Goal: Task Accomplishment & Management: Complete application form

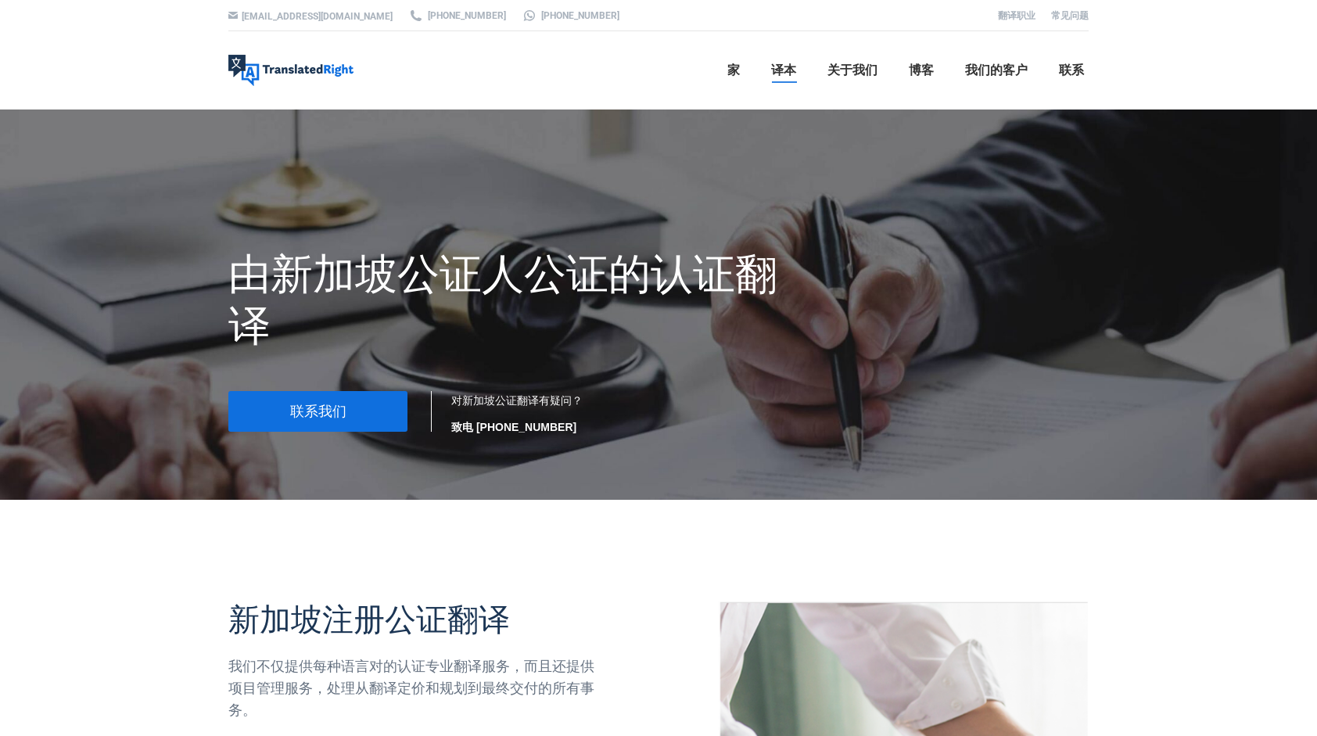
click at [350, 400] on link "联系我们" at bounding box center [317, 411] width 179 height 41
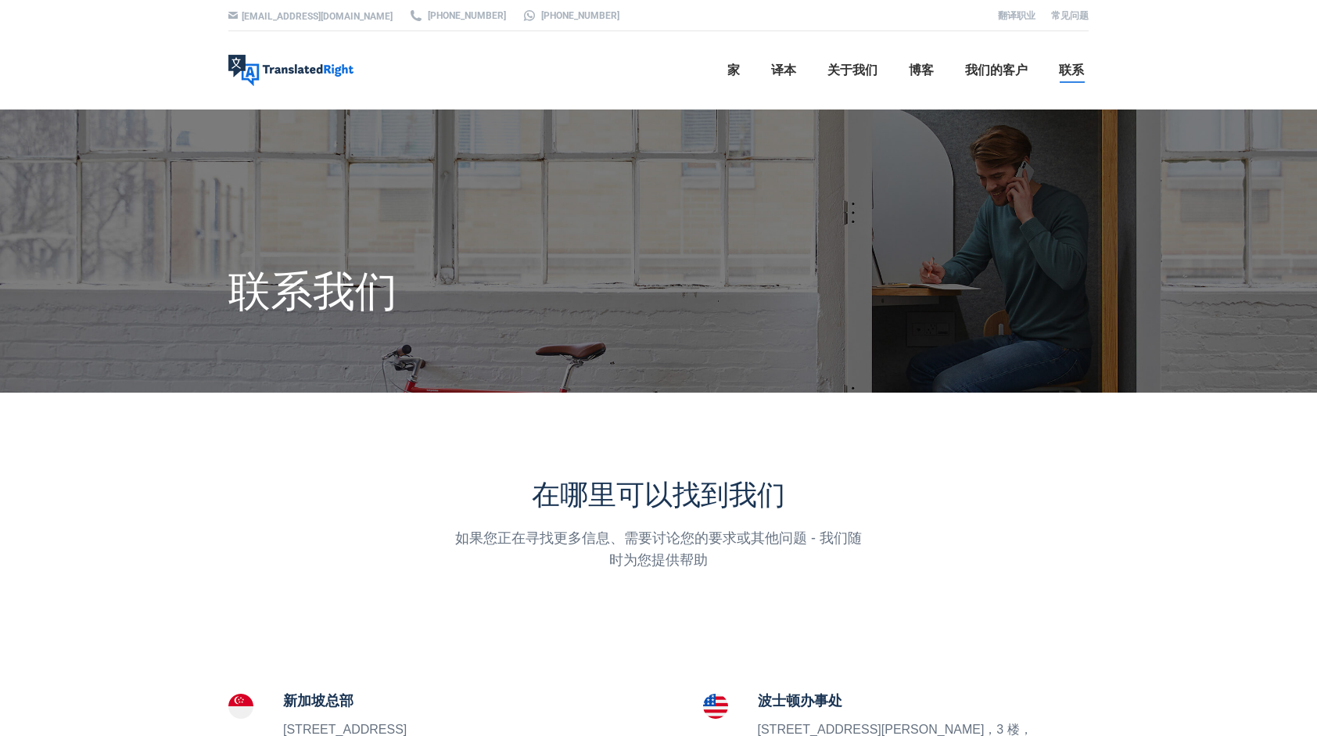
scroll to position [313, 0]
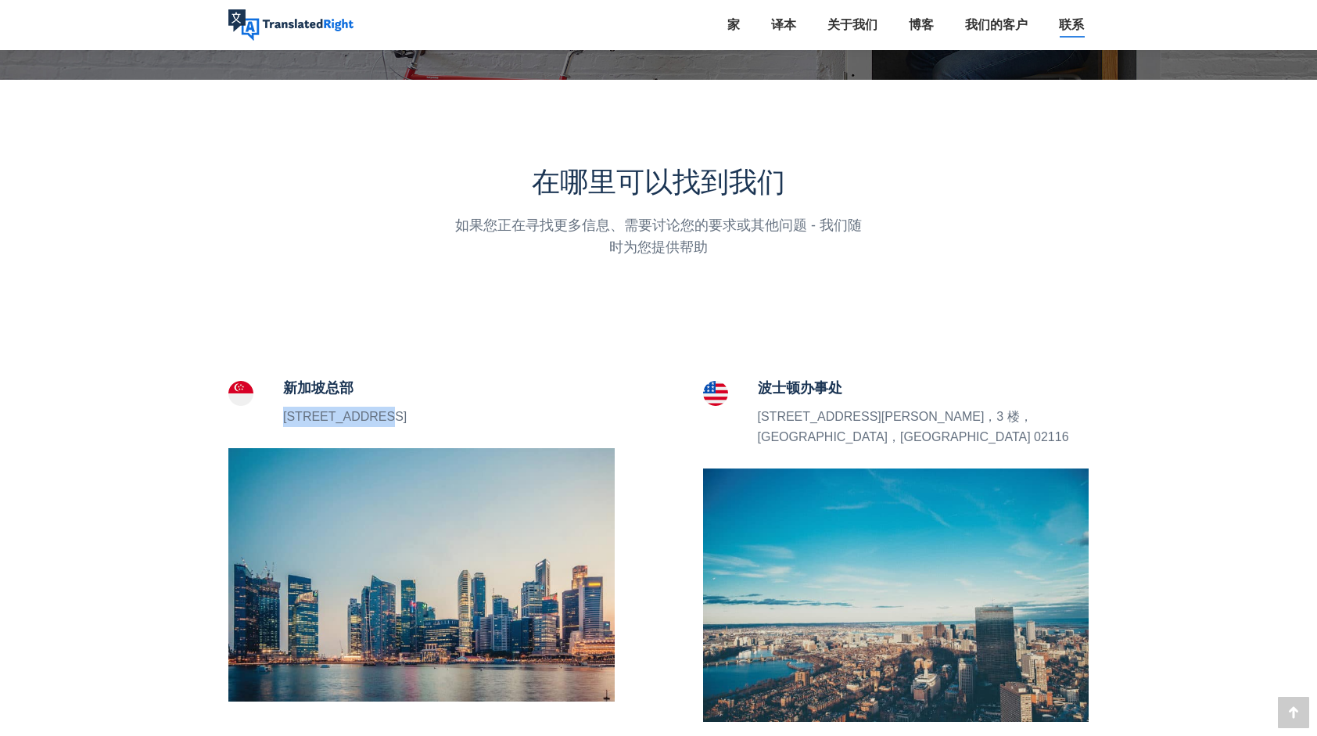
drag, startPoint x: 283, startPoint y: 415, endPoint x: 375, endPoint y: 412, distance: 92.3
click at [375, 412] on p "5 Peck Hay Road， 新加坡 228307" at bounding box center [345, 417] width 124 height 20
copy p "5 Peck Hay Roa"
click at [360, 411] on p "5 Peck Hay Road， 新加坡 228307" at bounding box center [345, 417] width 124 height 20
click at [278, 421] on div at bounding box center [255, 402] width 55 height 50
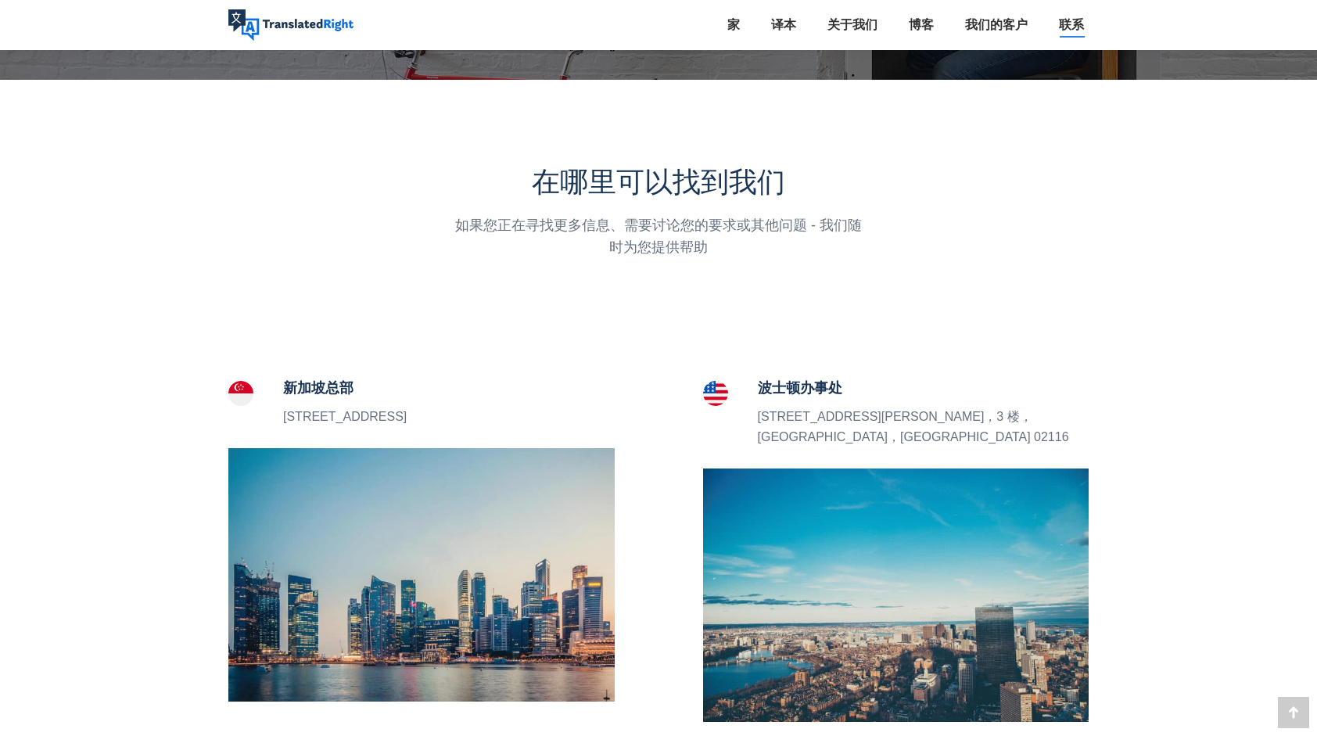
click at [284, 416] on p "5 Peck Hay Road， 新加坡 228307" at bounding box center [345, 417] width 124 height 20
drag, startPoint x: 283, startPoint y: 414, endPoint x: 497, endPoint y: 421, distance: 214.4
click at [497, 421] on div "新加坡总部 5 Peck Hay Road， 新加坡 228307" at bounding box center [421, 402] width 386 height 50
copy p "5 Peck Hay Road， 新加坡 228307"
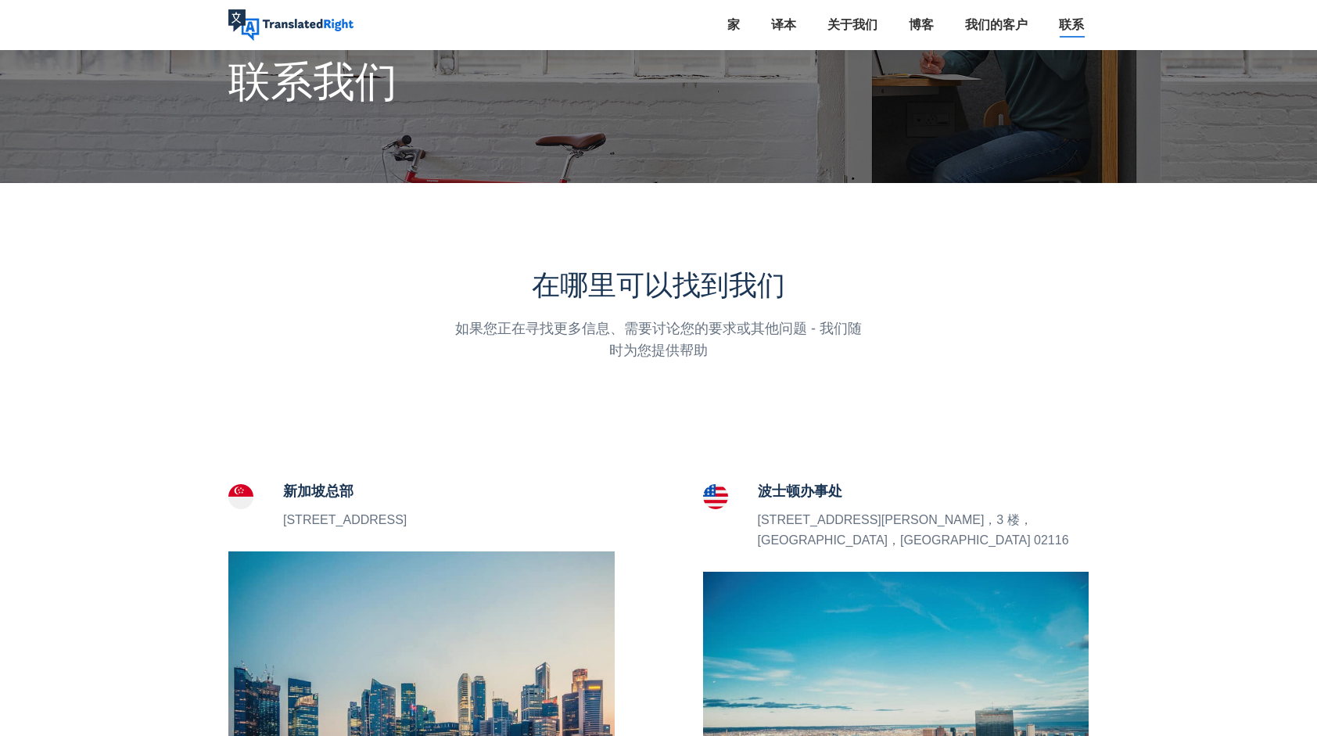
scroll to position [0, 0]
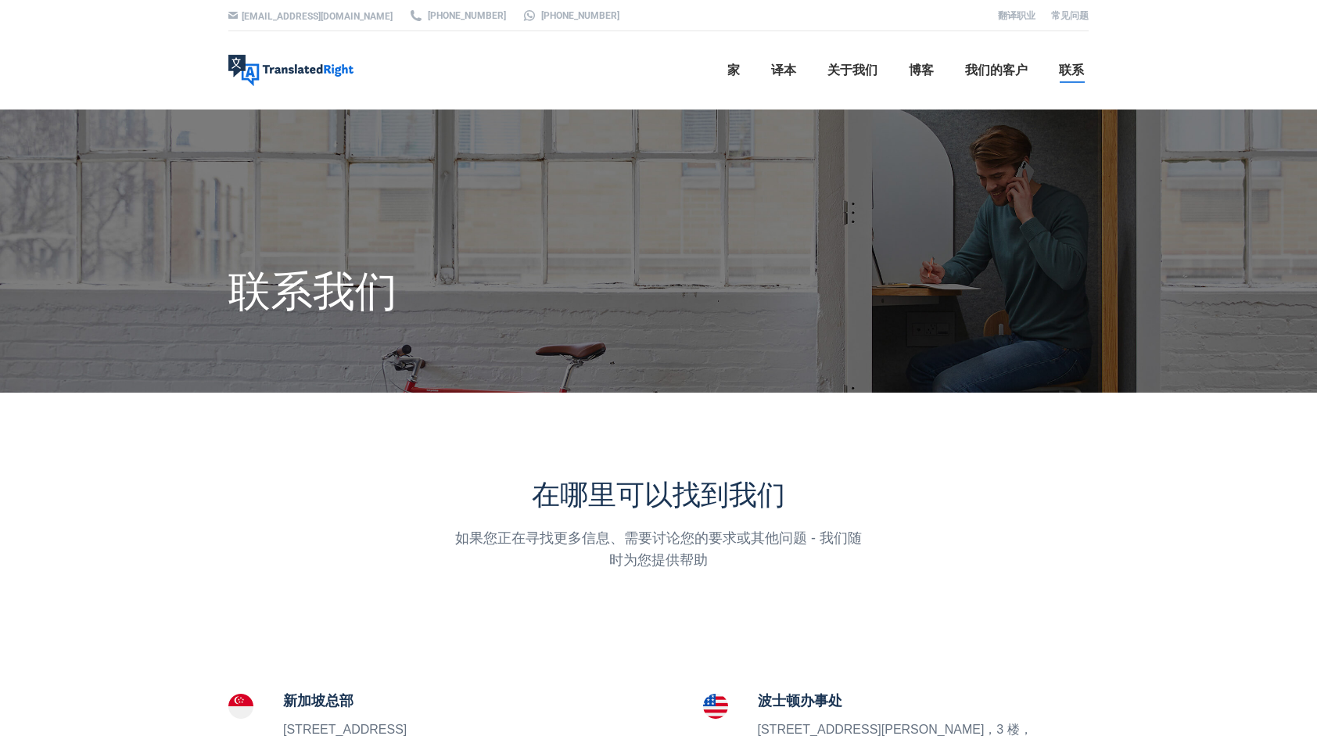
click at [1228, 70] on div "hello@translatedright.com +65 6977 9646 +65 8725 9055 翻译职业 常见问题 Translated Righ…" at bounding box center [658, 54] width 1317 height 109
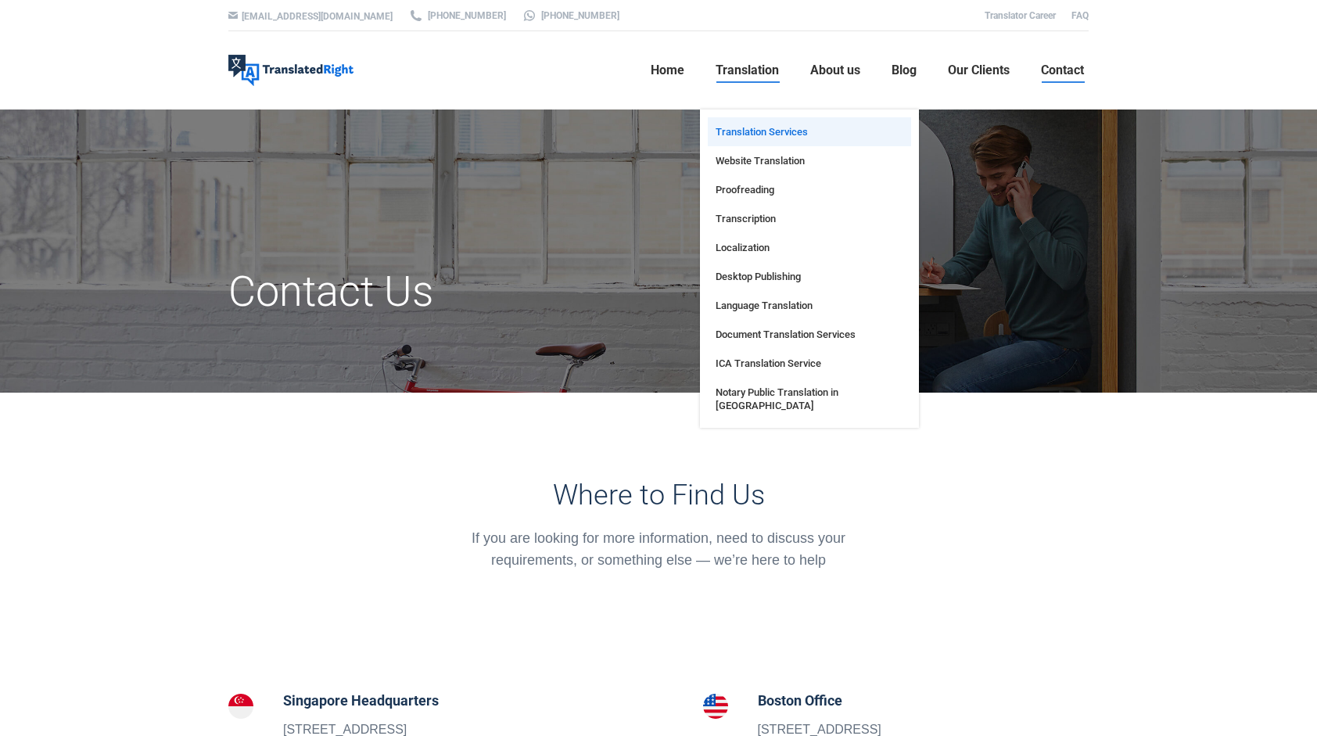
click at [768, 130] on span "Translation Services" at bounding box center [761, 131] width 92 height 13
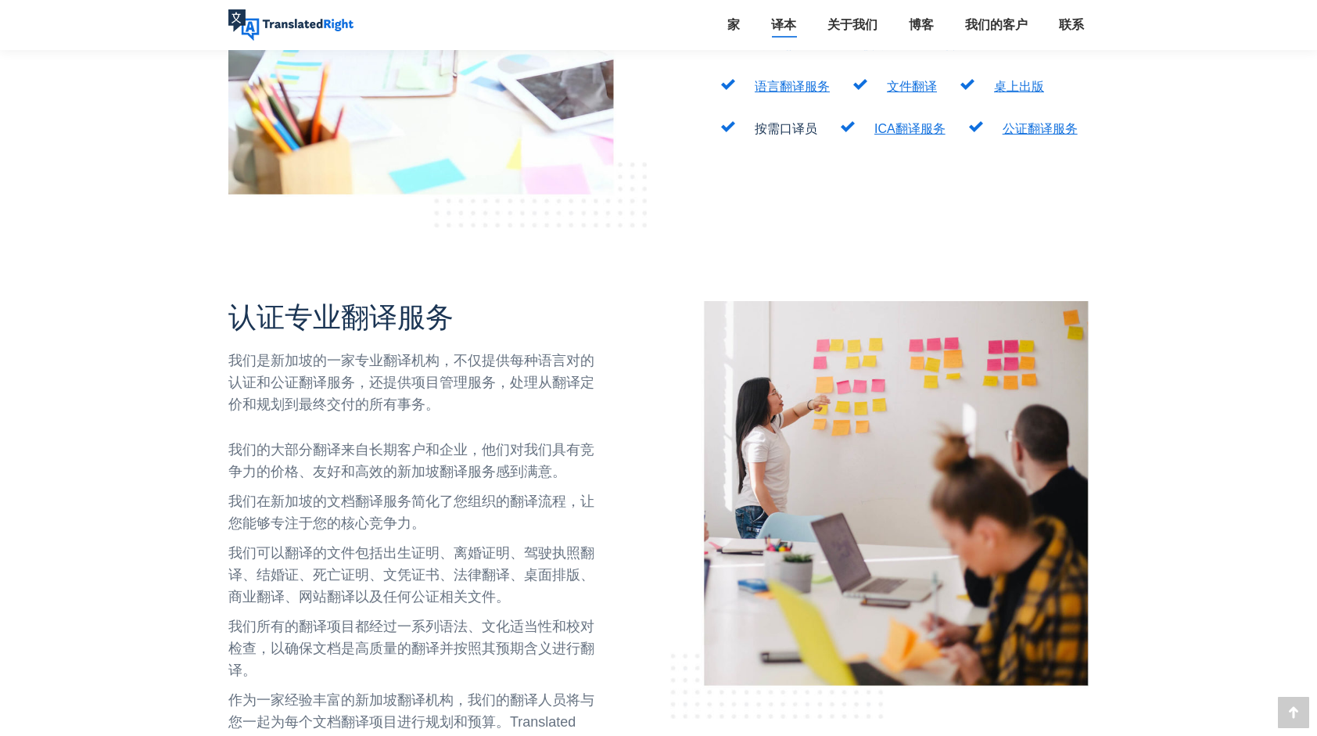
scroll to position [723, 0]
click at [1042, 123] on link "公证翻译服务" at bounding box center [1039, 129] width 75 height 13
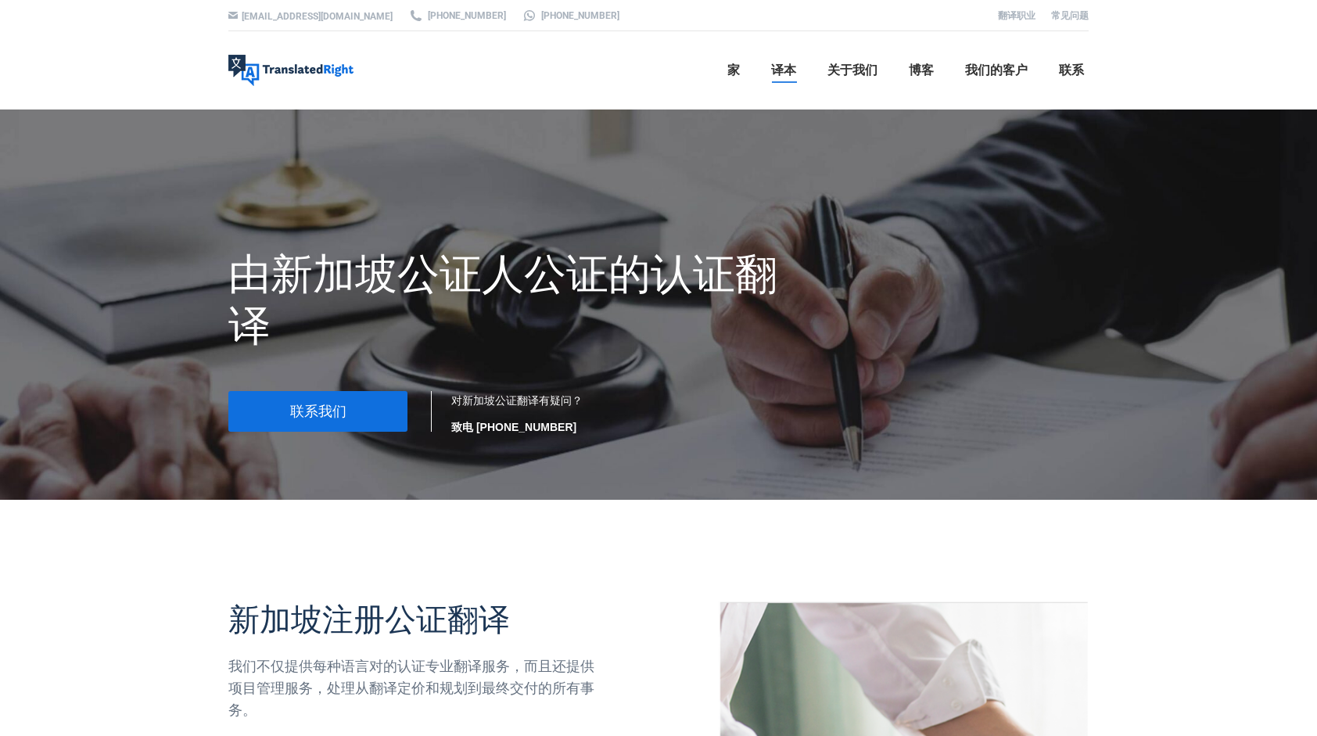
click at [477, 425] on strong "致电 [PHONE_NUMBER]" at bounding box center [513, 427] width 125 height 13
click at [90, 52] on div "hello@translatedright.com +65 6977 9646 +65 8725 9055 翻译职业 常见问题 Translated Righ…" at bounding box center [658, 54] width 1317 height 109
click at [429, 13] on font "[PHONE_NUMBER]" at bounding box center [467, 16] width 78 height 14
click at [1062, 78] on link "联系" at bounding box center [1071, 70] width 34 height 50
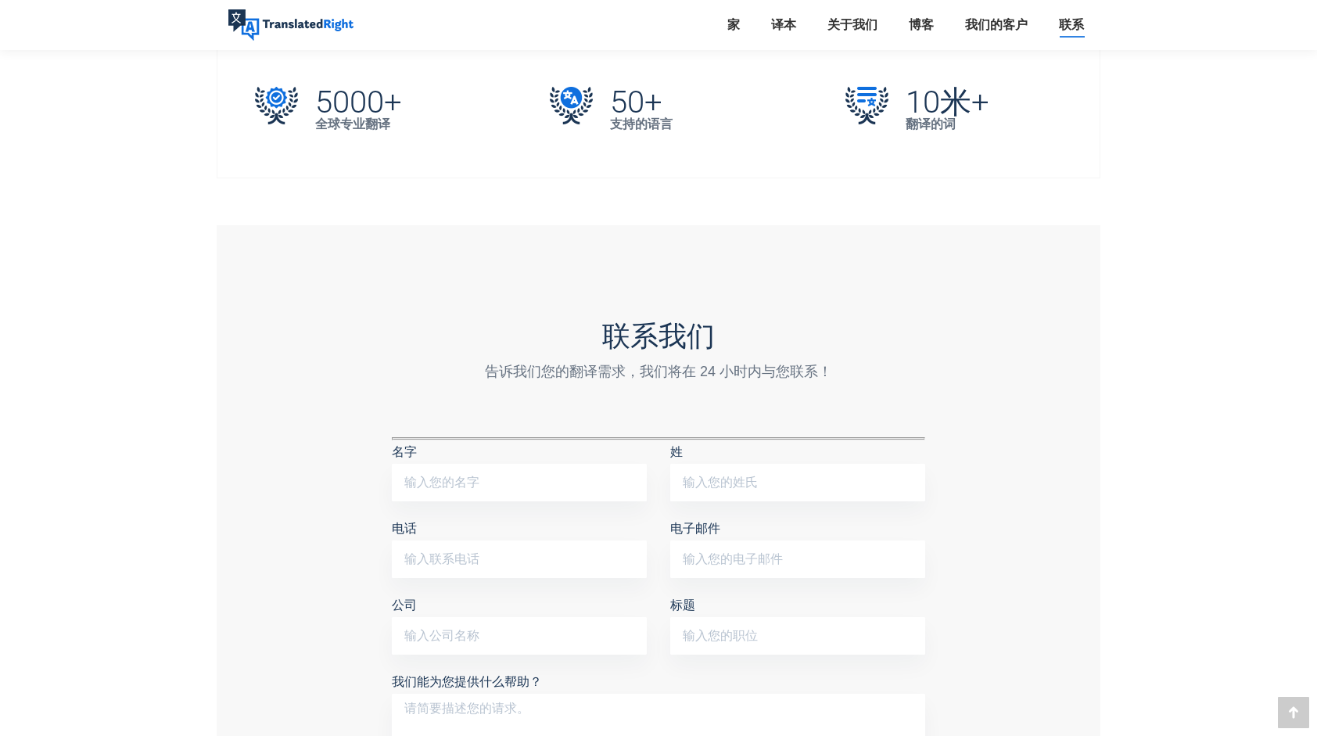
scroll to position [1063, 0]
click at [532, 463] on input "名字" at bounding box center [519, 482] width 255 height 38
type input "Yuze"
type input "Liu"
type input "97589367"
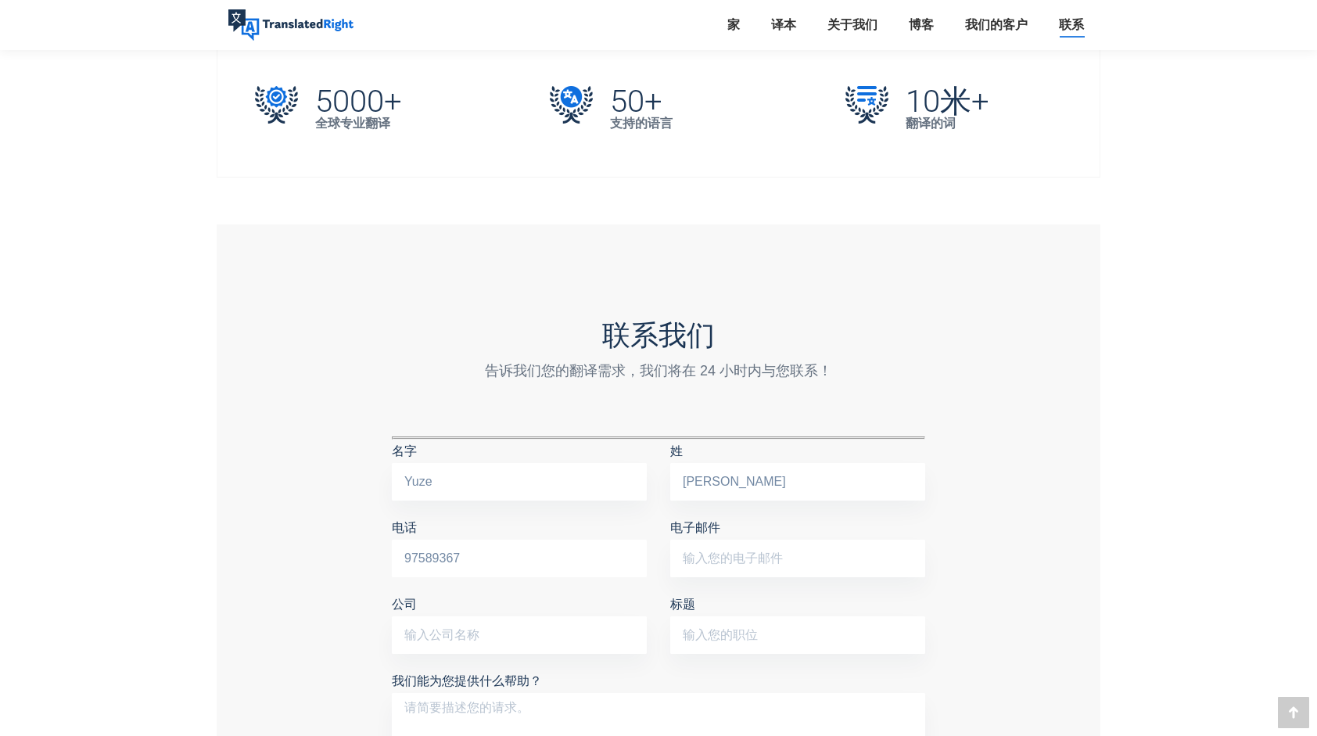
type input "484116050@qq.com"
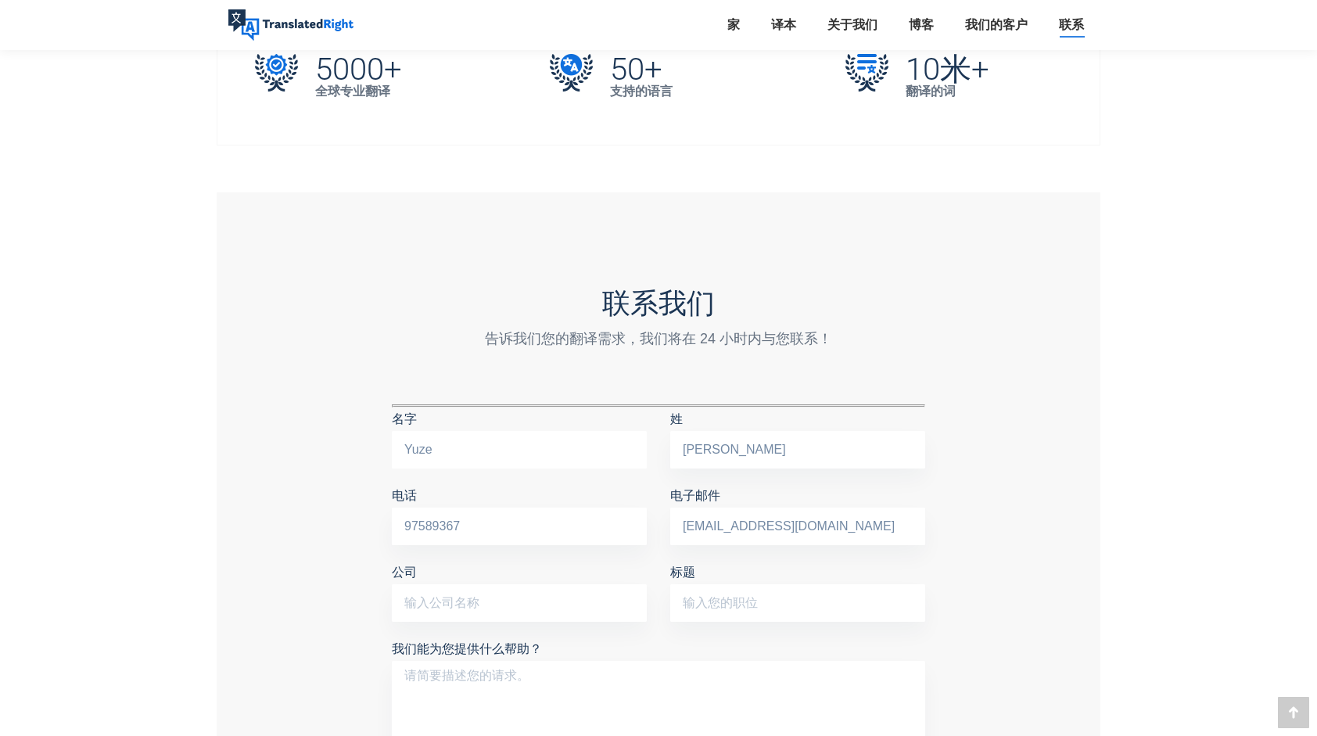
scroll to position [1097, 0]
drag, startPoint x: 464, startPoint y: 499, endPoint x: 331, endPoint y: 509, distance: 134.1
click at [331, 509] on div "联系我们 告诉我们您的翻译需求，我们将在 24 小时内与您联系！ 名字 Yuze 姓 Liu 电话 97589367 电子邮件 484116050@qq.co…" at bounding box center [659, 563] width 884 height 745
type input "87373298"
click at [355, 544] on div "联系我们 告诉我们您的翻译需求，我们将在 24 小时内与您联系！ 名字 Yuze 姓 Liu 电话 87373298 电子邮件 484116050@qq.co…" at bounding box center [659, 563] width 884 height 745
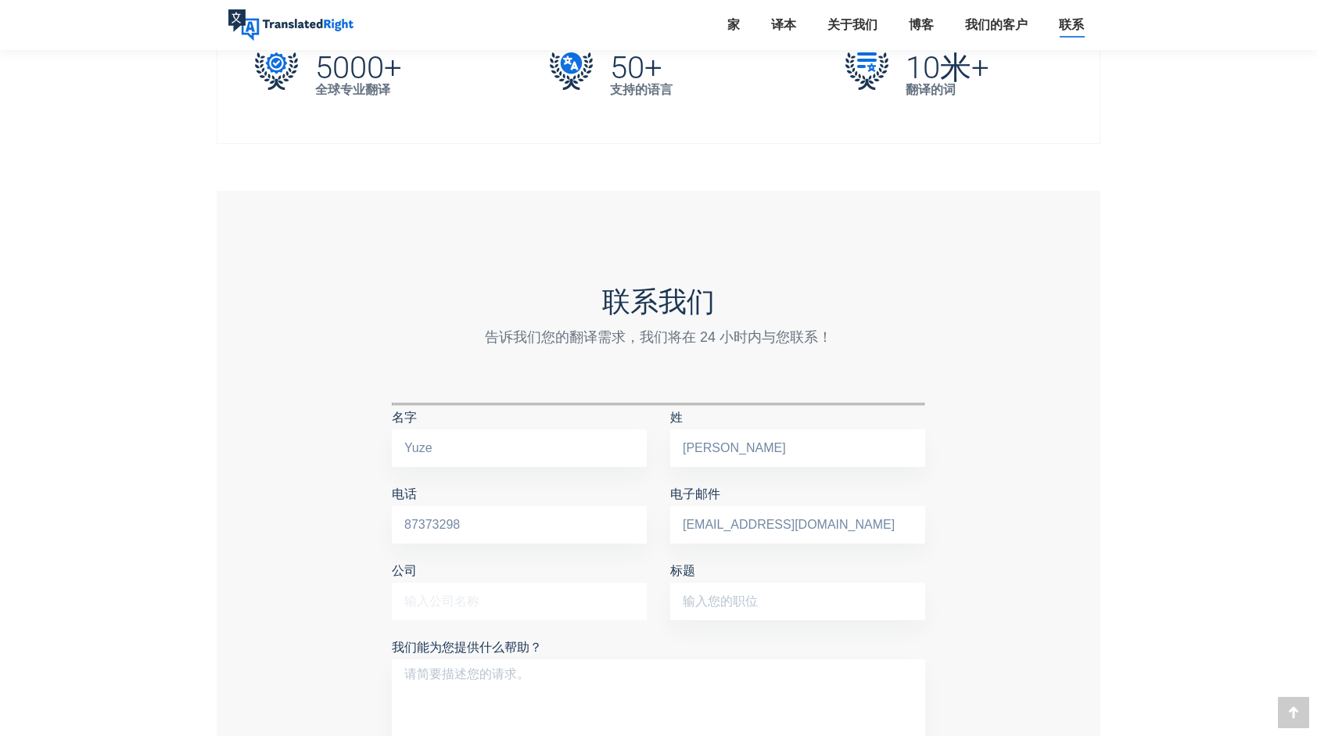
click at [455, 583] on input "公司" at bounding box center [519, 602] width 255 height 38
click at [732, 585] on input "标题" at bounding box center [797, 602] width 255 height 38
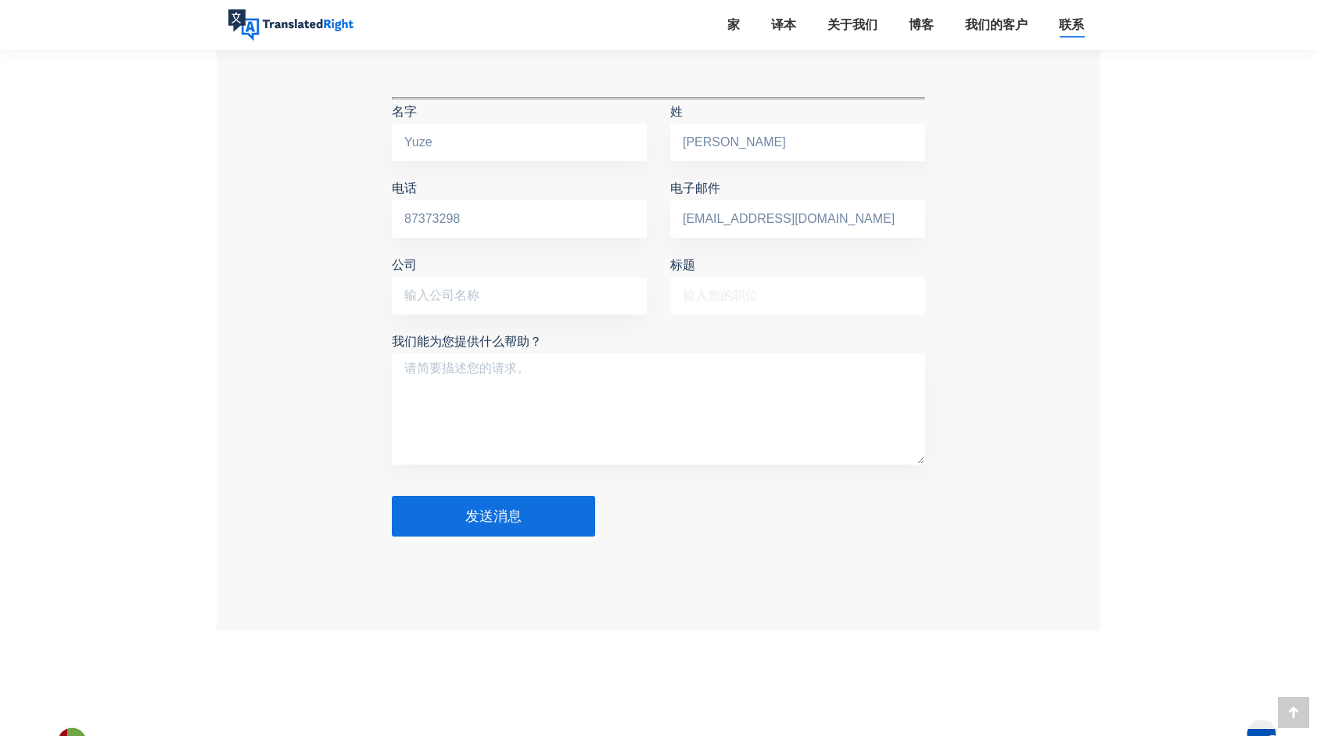
scroll to position [1253, 0]
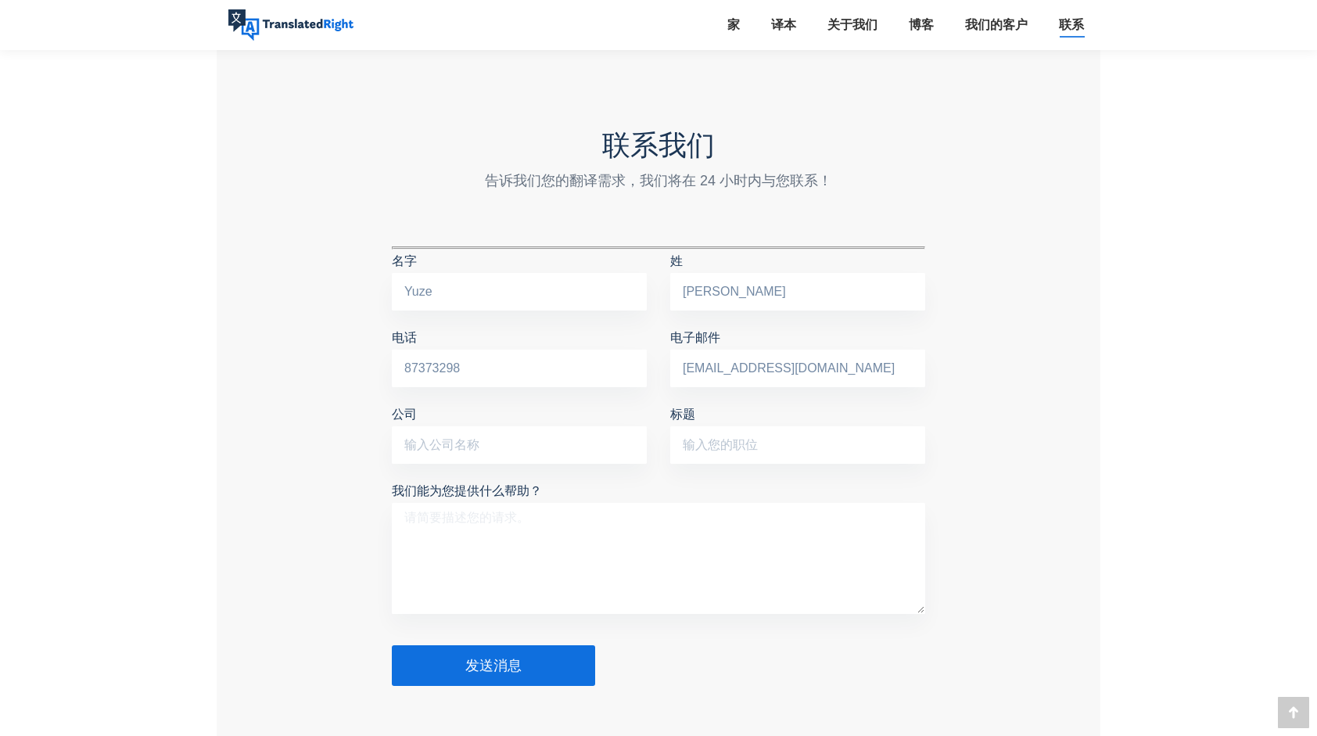
click at [456, 511] on textarea "我们能为您提供什么帮助？" at bounding box center [658, 558] width 533 height 111
paste textarea "What I need to have translated and notarized is the Chinese ID card, and I hope…"
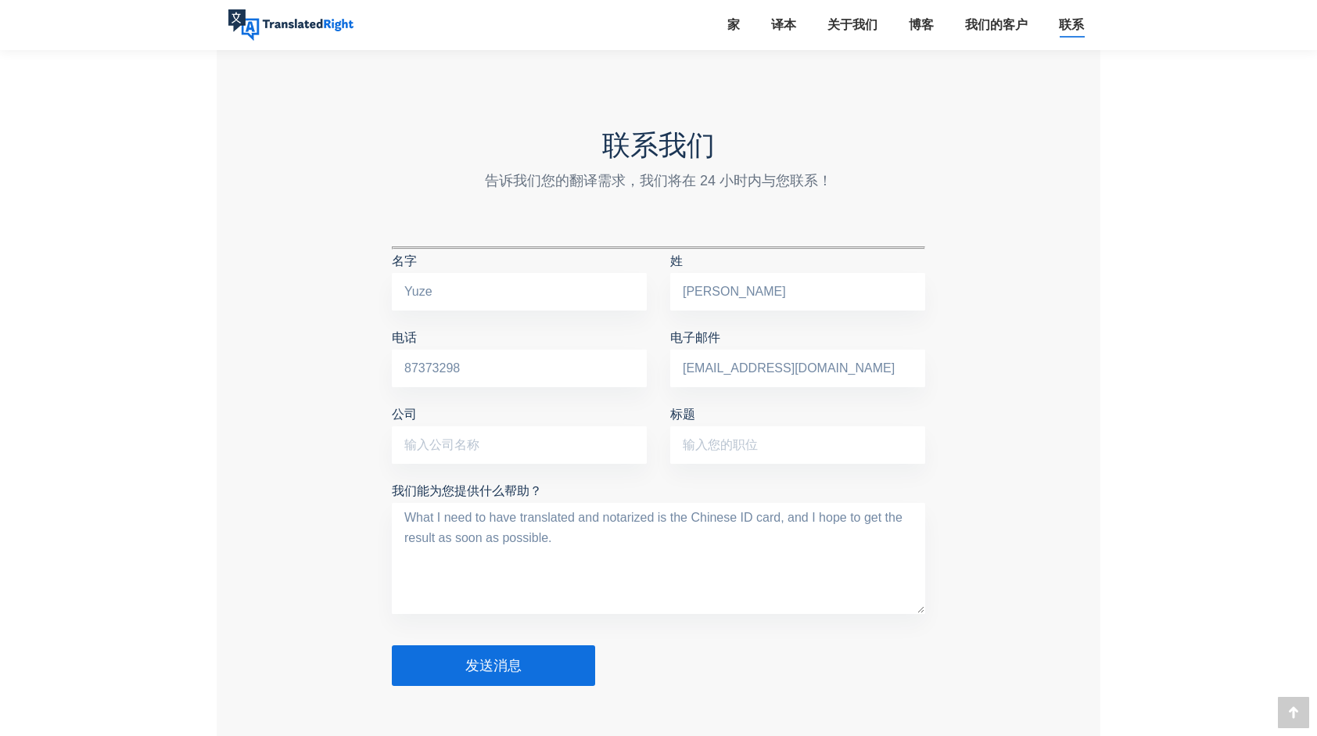
click at [547, 560] on textarea "What I need to have translated and notarized is the Chinese ID card, and I hope…" at bounding box center [658, 558] width 533 height 111
type textarea "What I need to have translated and notarized is the Chinese ID card, and I hope…"
click at [487, 658] on span "发送消息" at bounding box center [493, 666] width 56 height 16
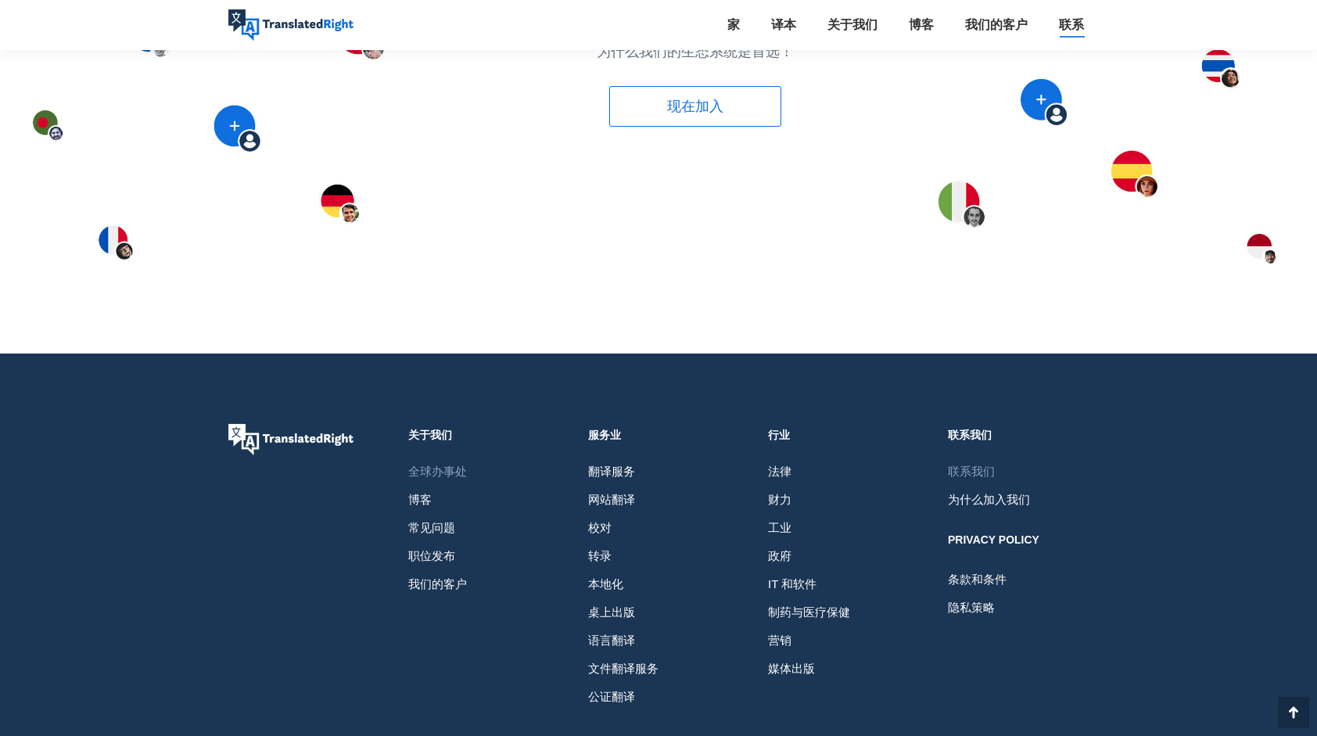
scroll to position [2266, 0]
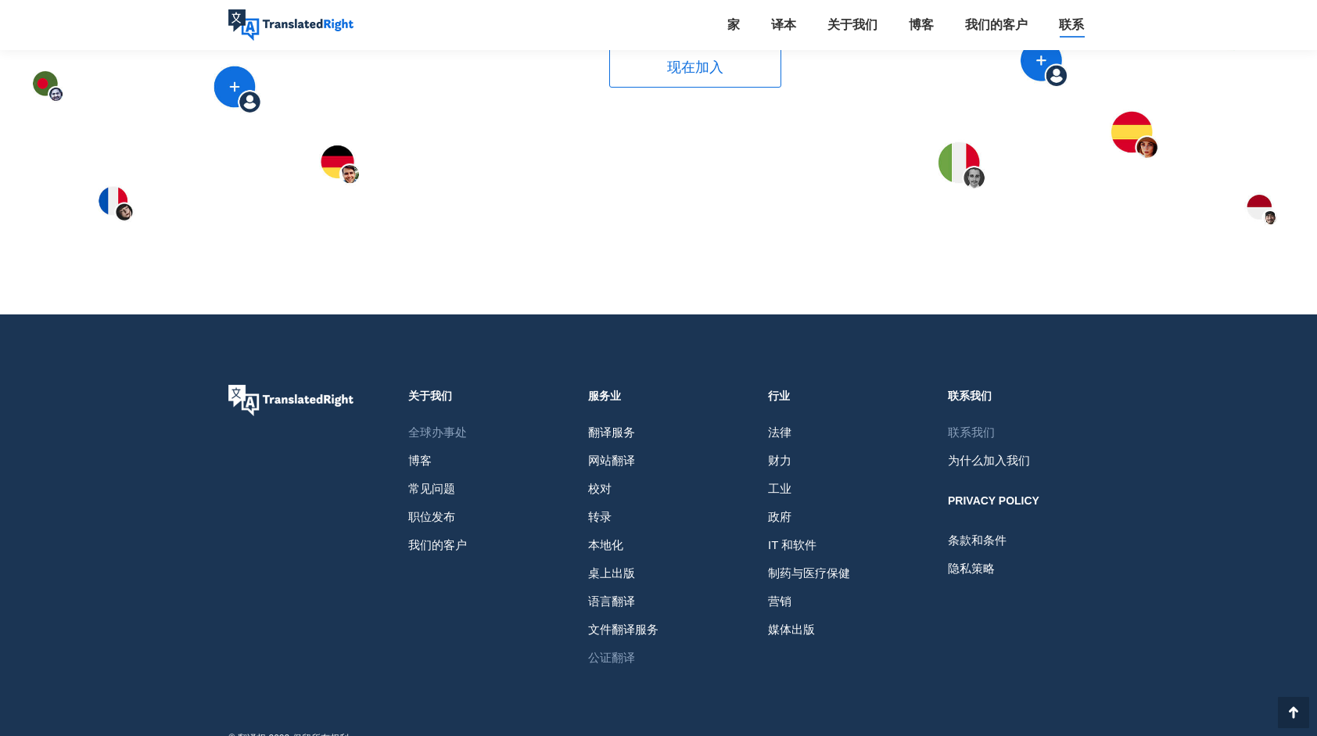
click at [630, 644] on span "公证翻译" at bounding box center [611, 658] width 47 height 28
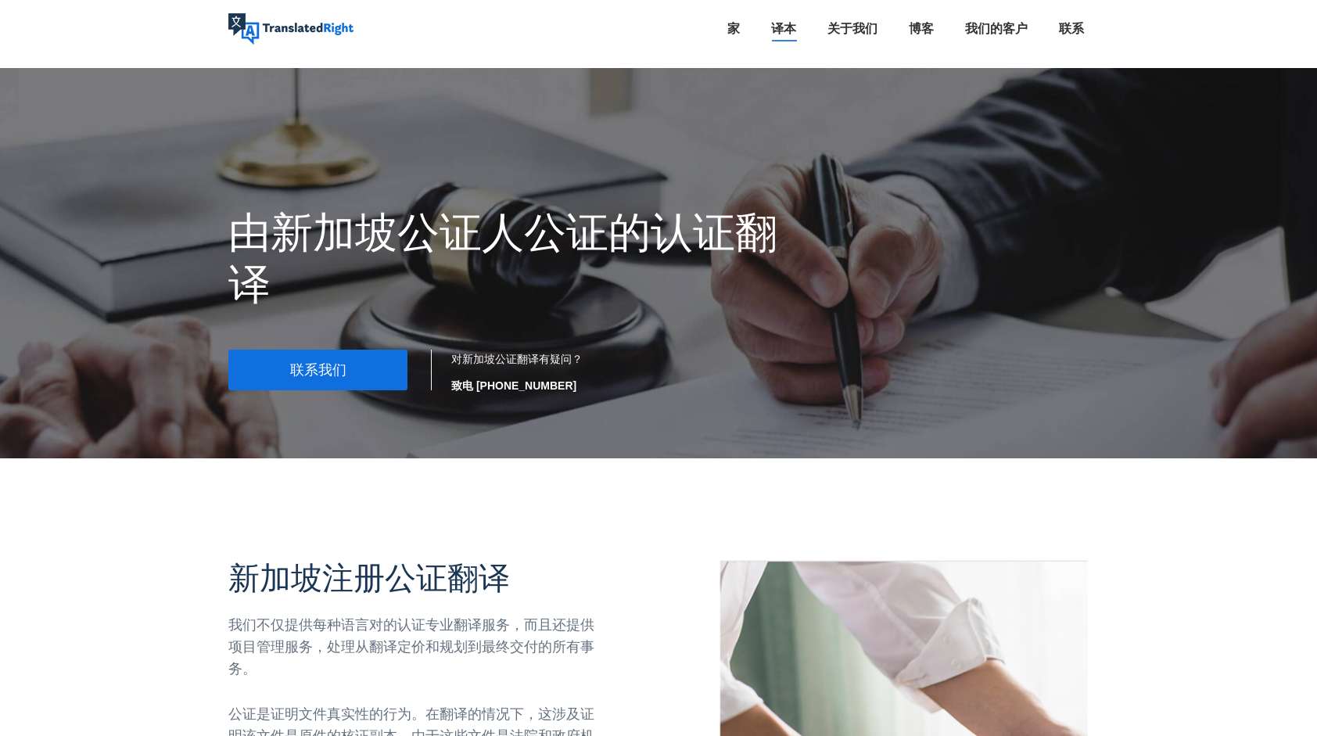
scroll to position [45, 0]
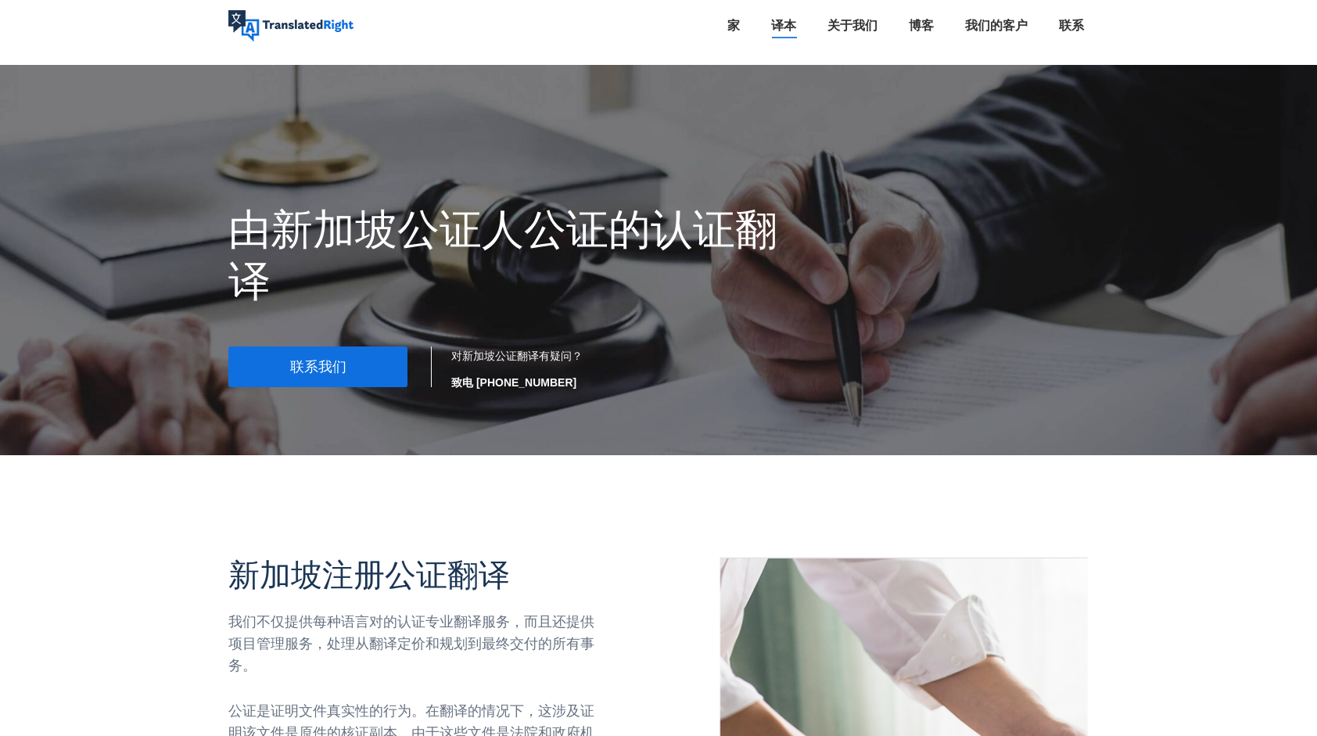
click at [368, 354] on link "联系我们" at bounding box center [317, 366] width 179 height 41
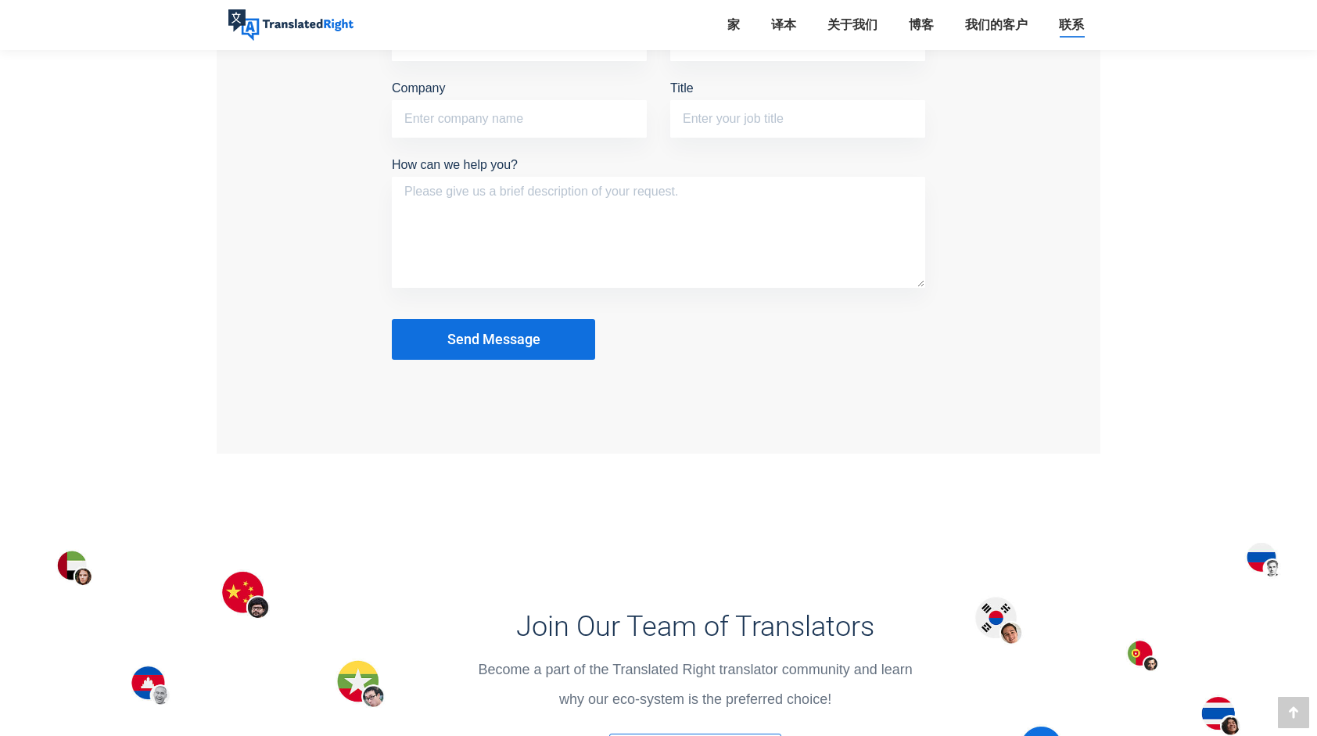
scroll to position [1591, 0]
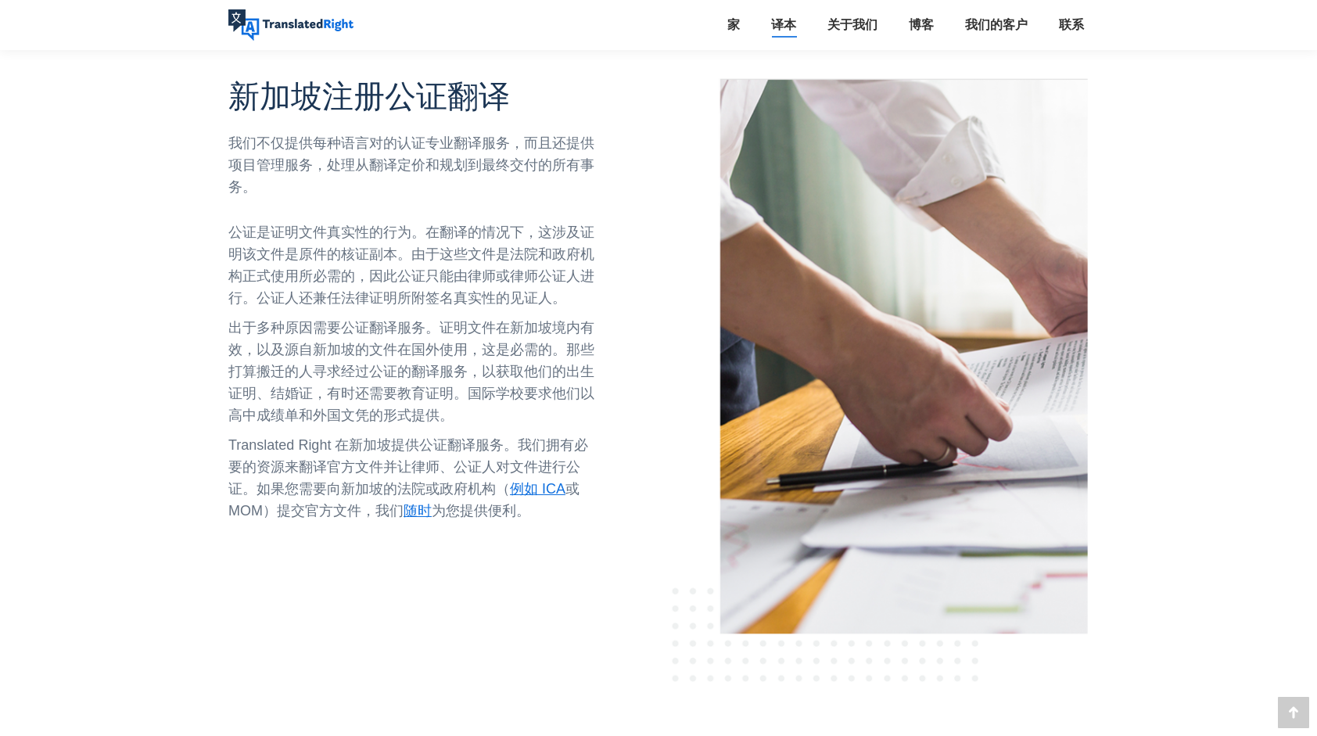
scroll to position [522, 0]
click at [426, 518] on span "随时" at bounding box center [417, 512] width 28 height 16
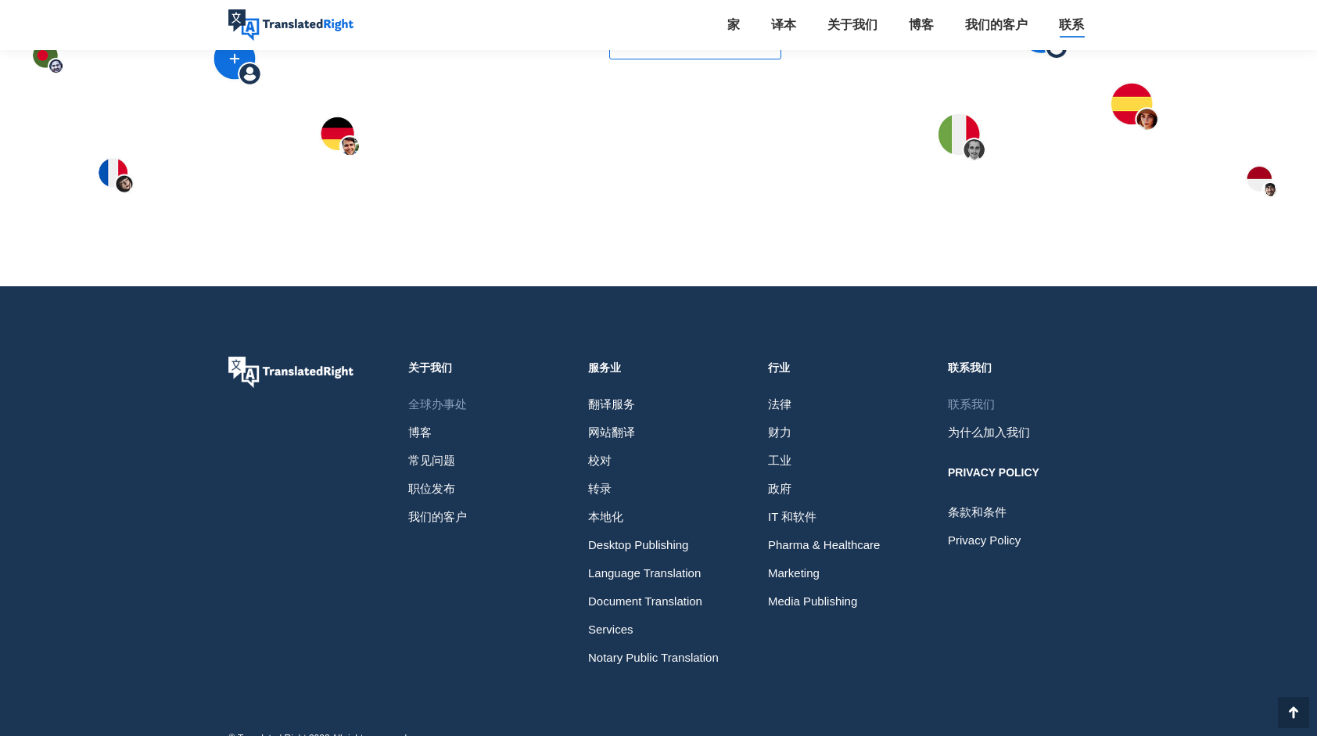
scroll to position [2266, 0]
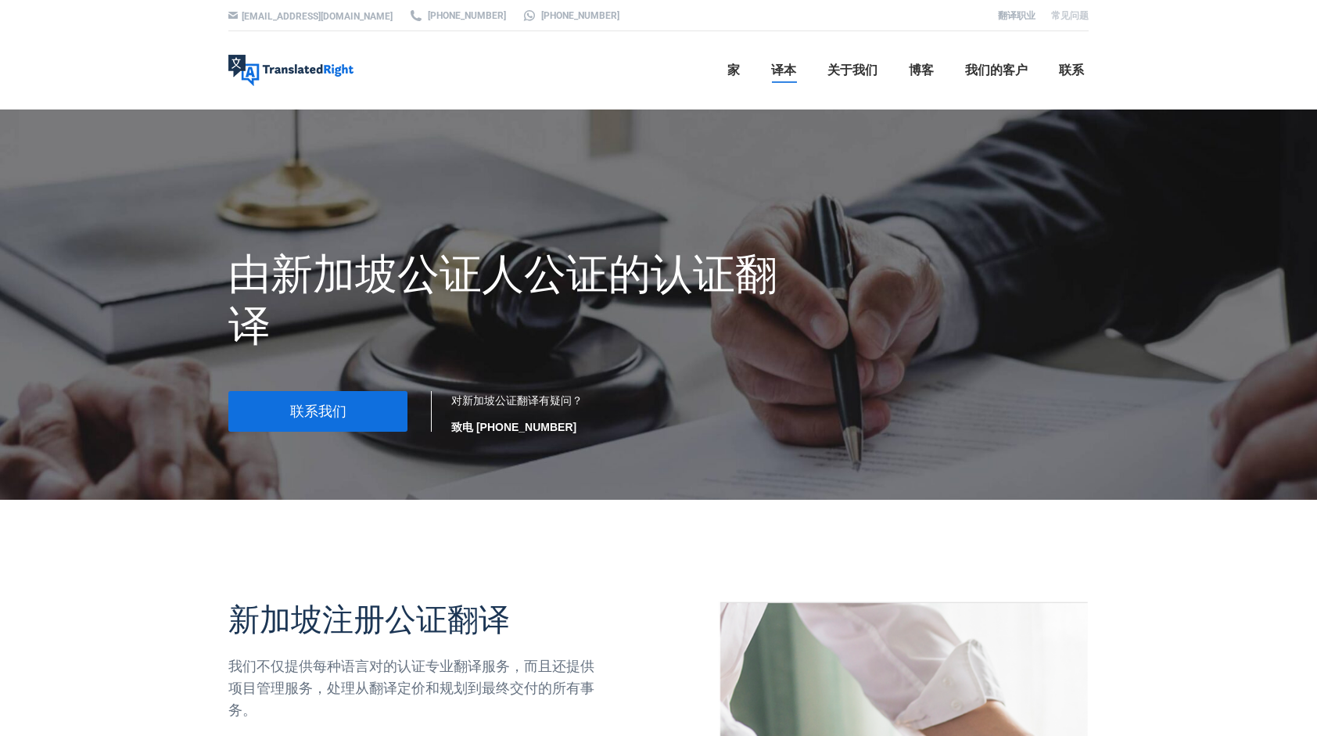
click at [1062, 14] on link "常见问题" at bounding box center [1070, 15] width 38 height 11
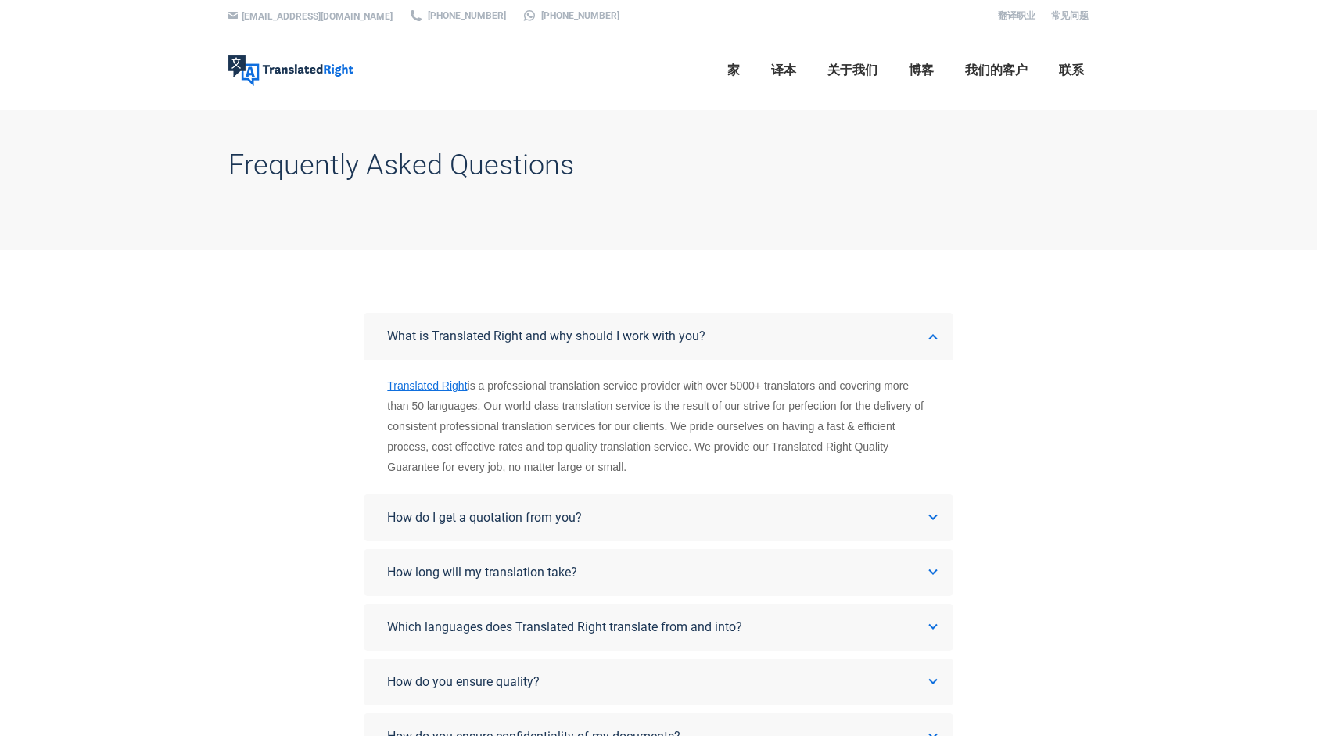
drag, startPoint x: 1146, startPoint y: 306, endPoint x: 932, endPoint y: 282, distance: 215.6
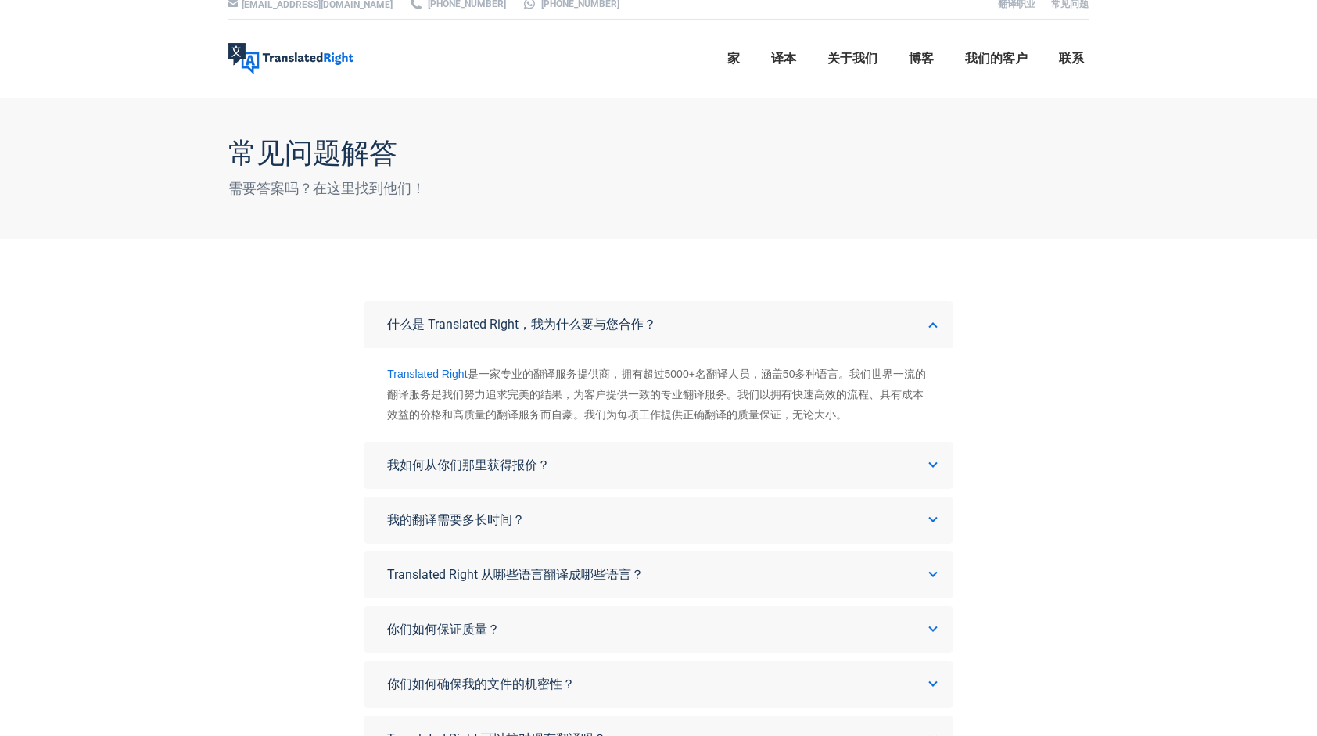
scroll to position [11, 0]
drag, startPoint x: 974, startPoint y: 271, endPoint x: 533, endPoint y: 521, distance: 507.7
click at [533, 521] on link "我的翻译需要多长时间？" at bounding box center [658, 520] width 589 height 47
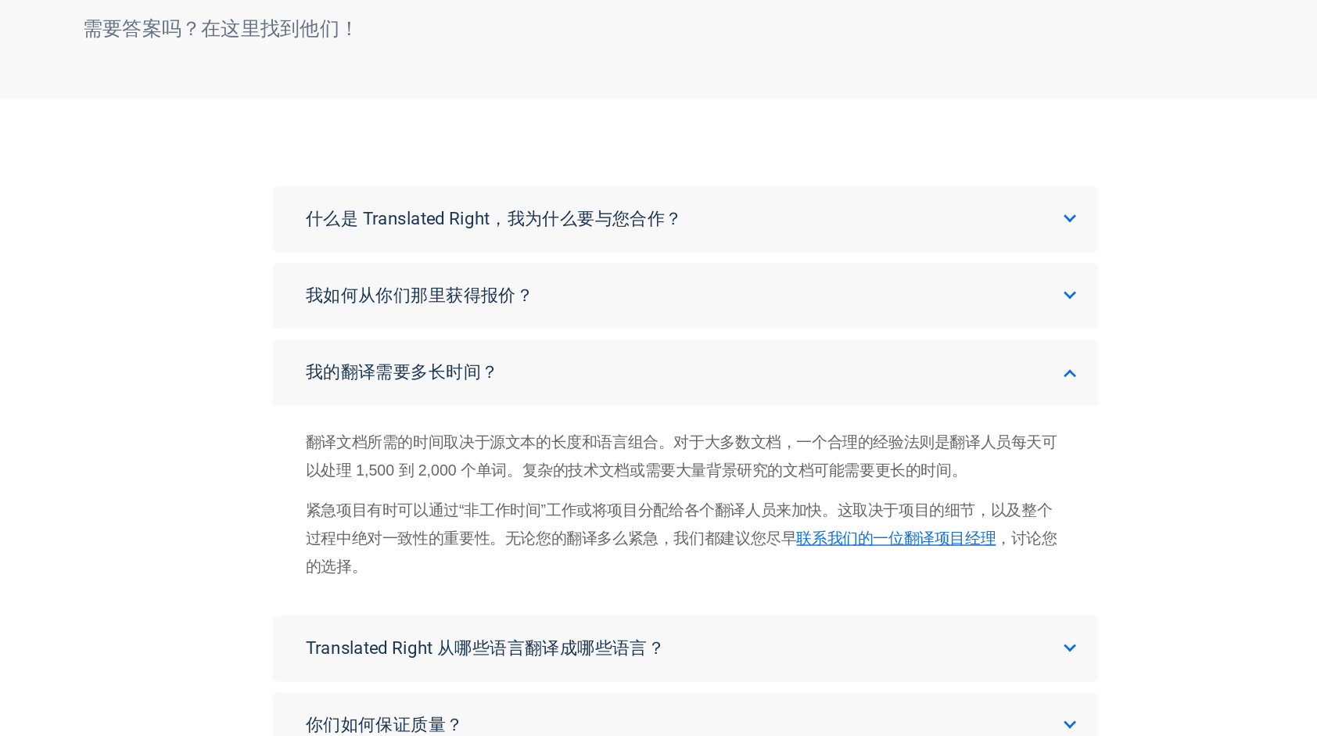
scroll to position [11, 0]
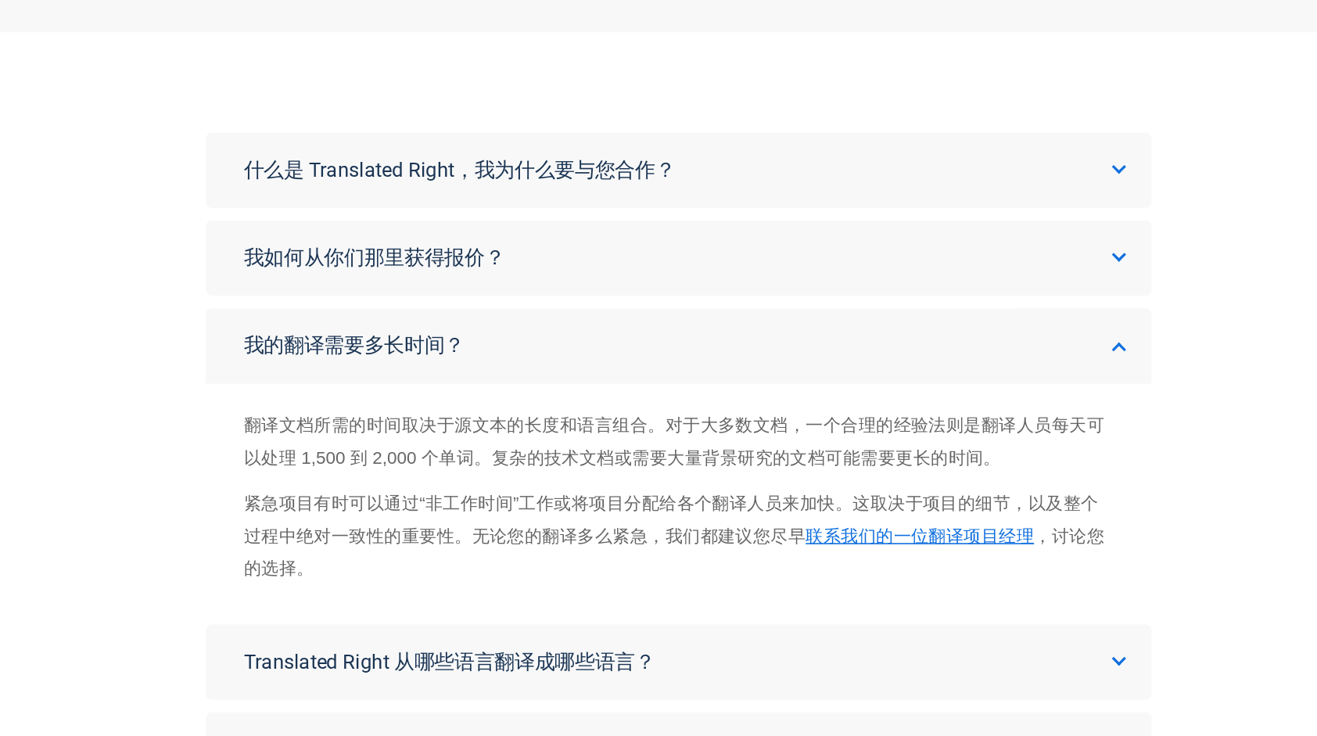
click at [400, 485] on span "翻译文档所需的时间取决于源文本的长度和语言组合。对于大多数文档，一个合理的经验法则是翻译人员每天可以处理 1,500 到 2,000 个单词。复杂的技术文档或…" at bounding box center [655, 494] width 536 height 33
drag, startPoint x: 656, startPoint y: 487, endPoint x: 646, endPoint y: 490, distance: 10.4
click at [646, 490] on span "翻译文档所需的时间取决于源文本的长度和语言组合。对于大多数文档，一个合理的经验法则是翻译人员每天可以处理 1,500 到 2,000 个单词。复杂的技术文档或…" at bounding box center [655, 494] width 536 height 33
copy span "对"
click at [830, 489] on span "翻译文档所需的时间取决于源文本的长度和语言组合。对于大多数文档，一个合理的经验法则是翻译人员每天可以处理 1,500 到 2,000 个单词。复杂的技术文档或…" at bounding box center [655, 494] width 536 height 33
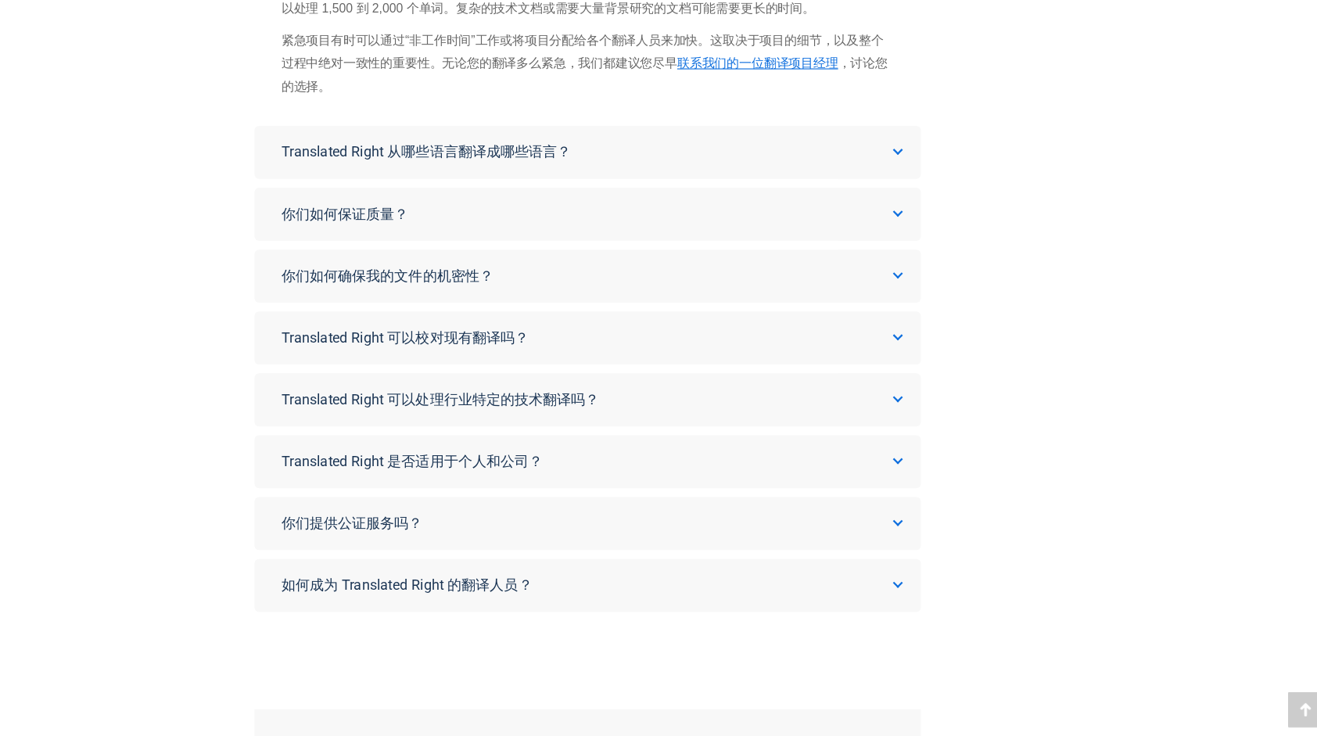
scroll to position [425, 0]
click at [484, 572] on div "什么是 Translated Right，我为什么要与您合作？ Translated Right 是一家专业的翻译服务提供商，拥有超过5000+名翻译人员，涵…" at bounding box center [658, 256] width 589 height 737
click at [493, 550] on span "你们提供公证服务吗？" at bounding box center [449, 546] width 125 height 15
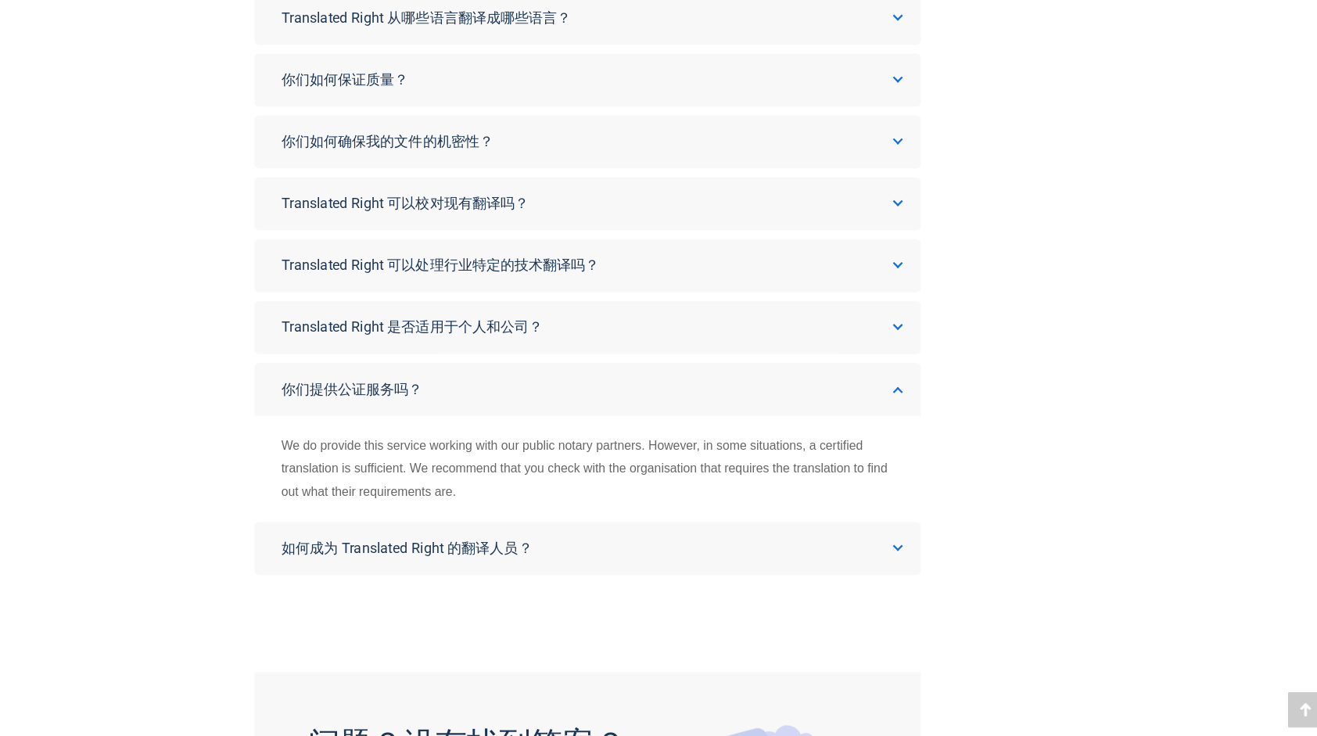
scroll to position [400, 0]
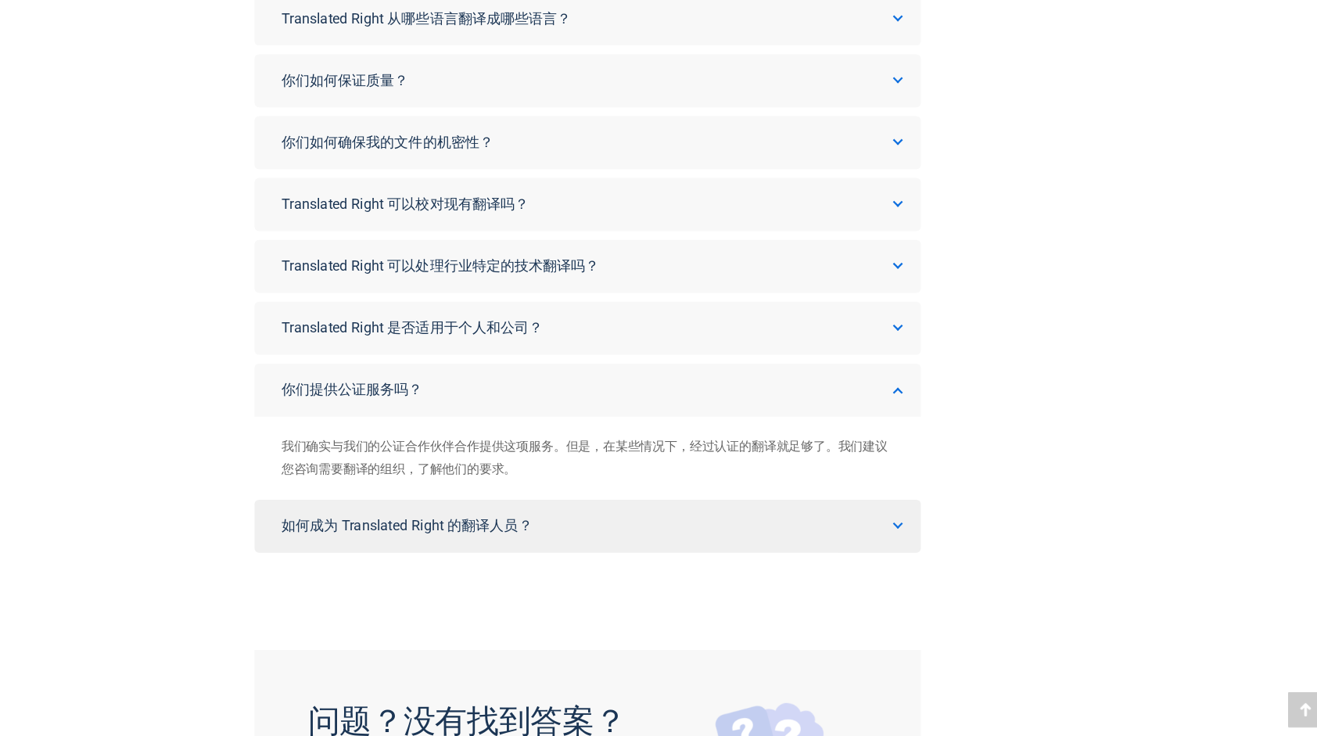
click at [494, 549] on span "如何成为 Translated Right 的翻译人员？" at bounding box center [498, 549] width 222 height 15
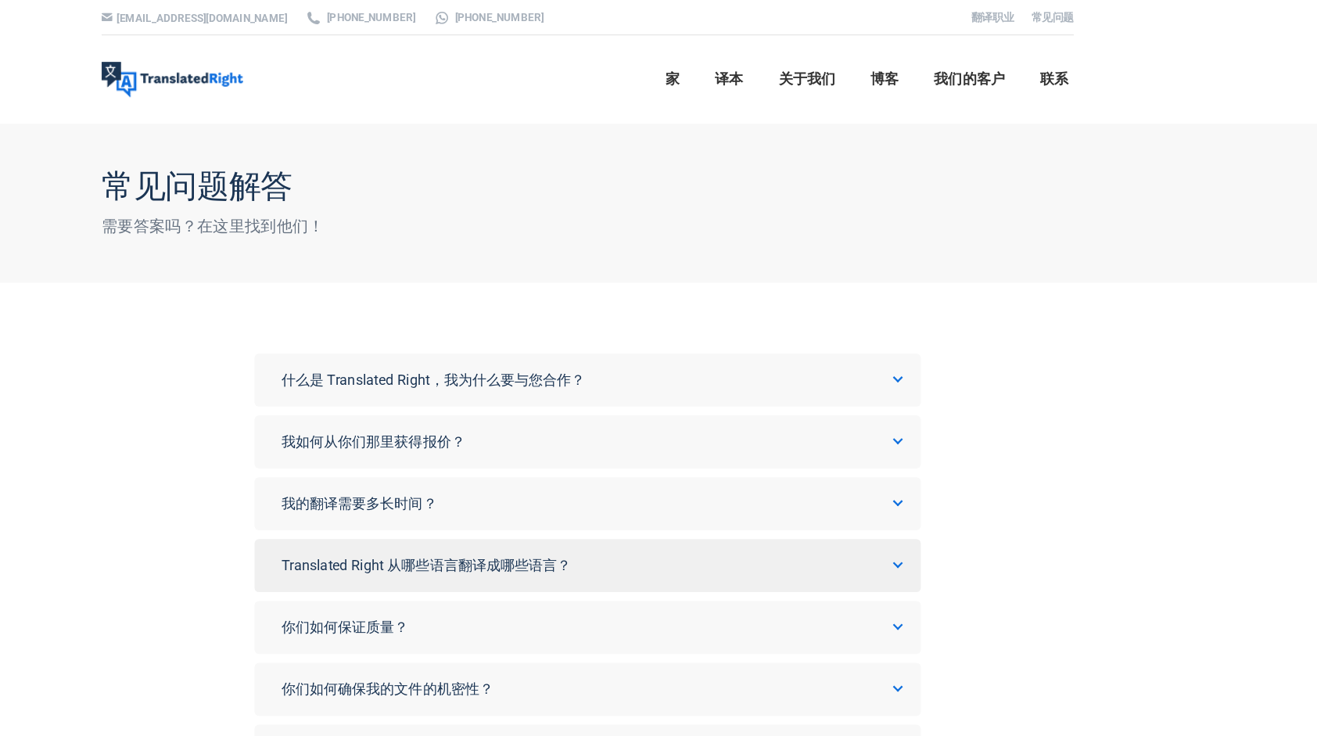
click at [521, 482] on link "Translated Right 从哪些语言翻译成哪些语言？" at bounding box center [658, 500] width 589 height 47
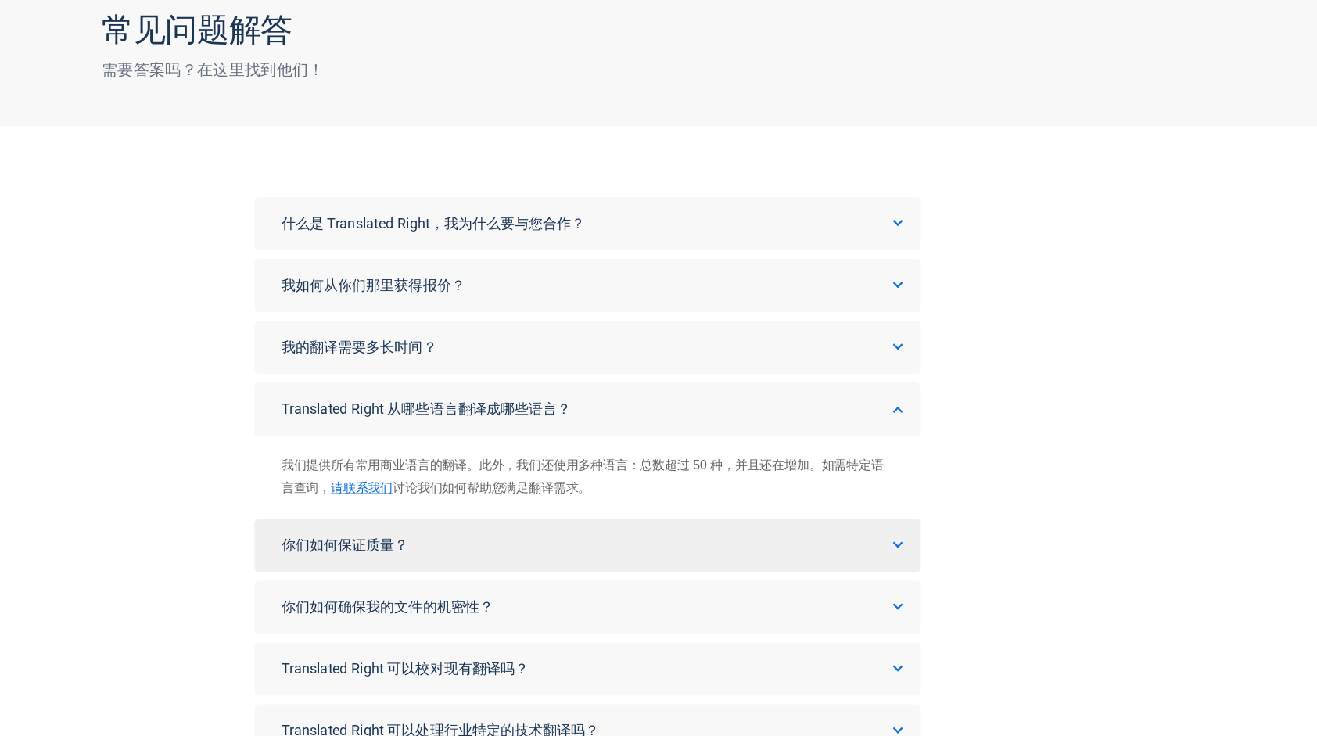
click at [517, 572] on link "你们如何保证质量？" at bounding box center [658, 566] width 589 height 47
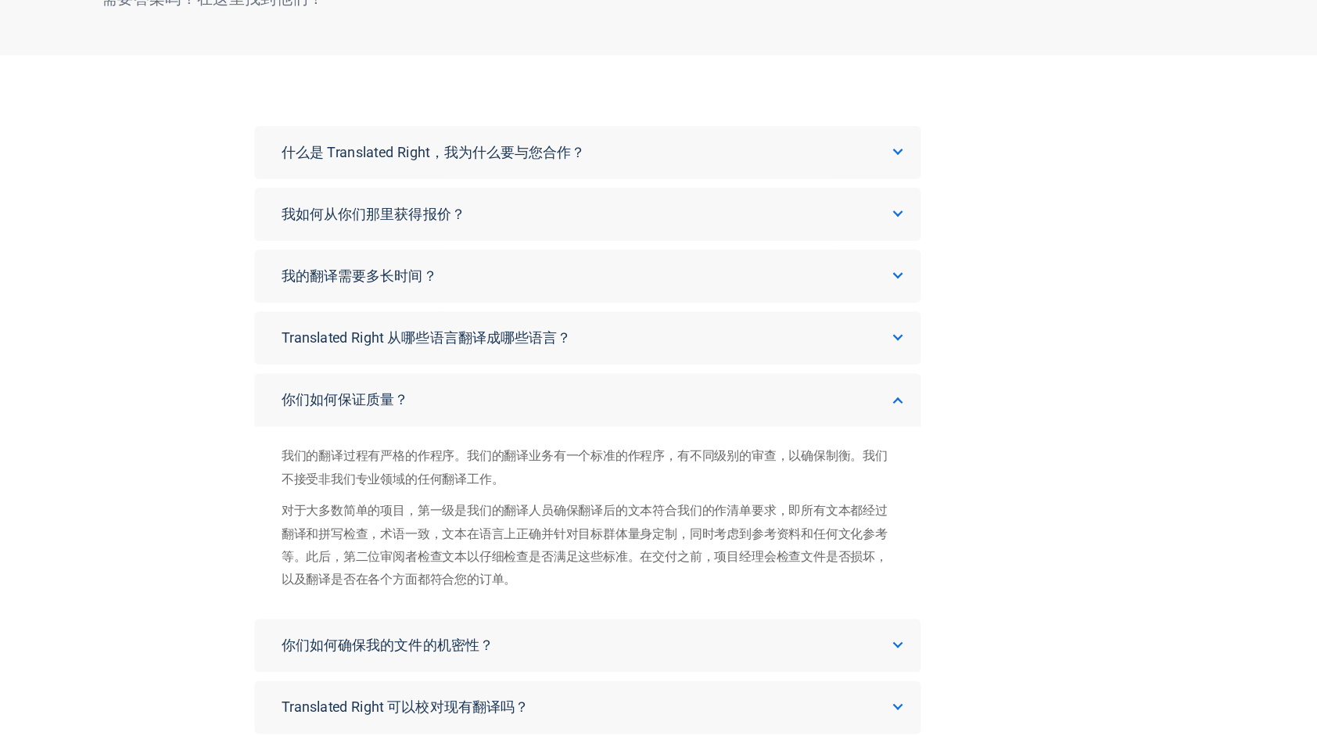
scroll to position [123, 0]
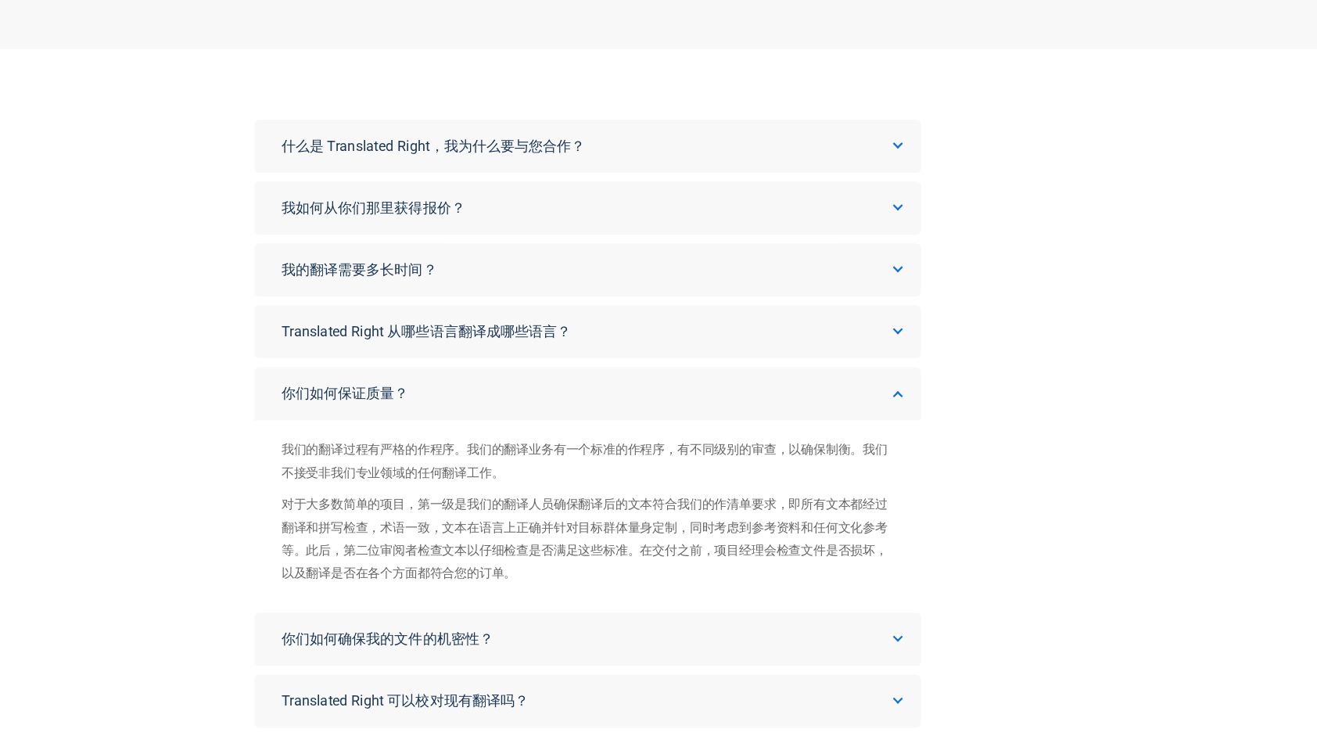
click at [497, 665] on link "你们如何确保我的文件的机密性？" at bounding box center [658, 649] width 589 height 47
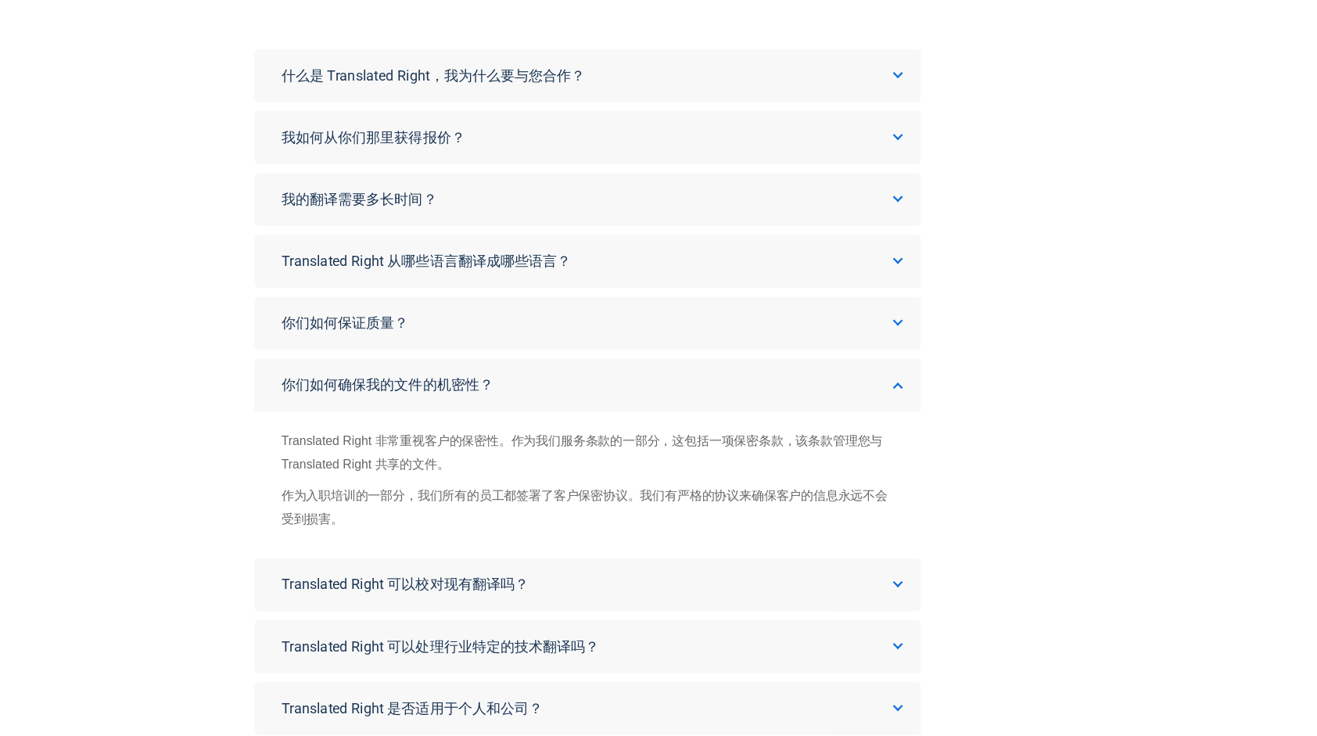
scroll to position [192, 0]
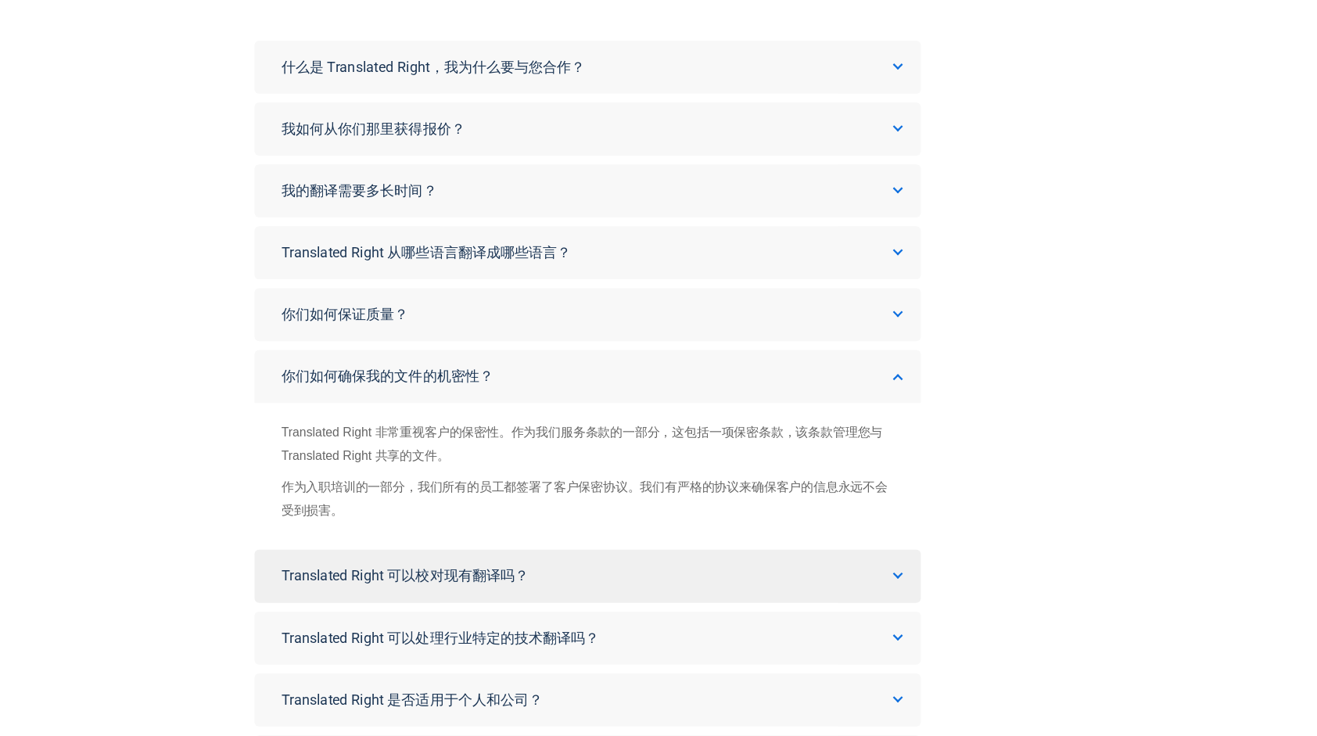
click at [523, 594] on span "Translated Right 可以校对现有翻译吗？" at bounding box center [496, 593] width 219 height 15
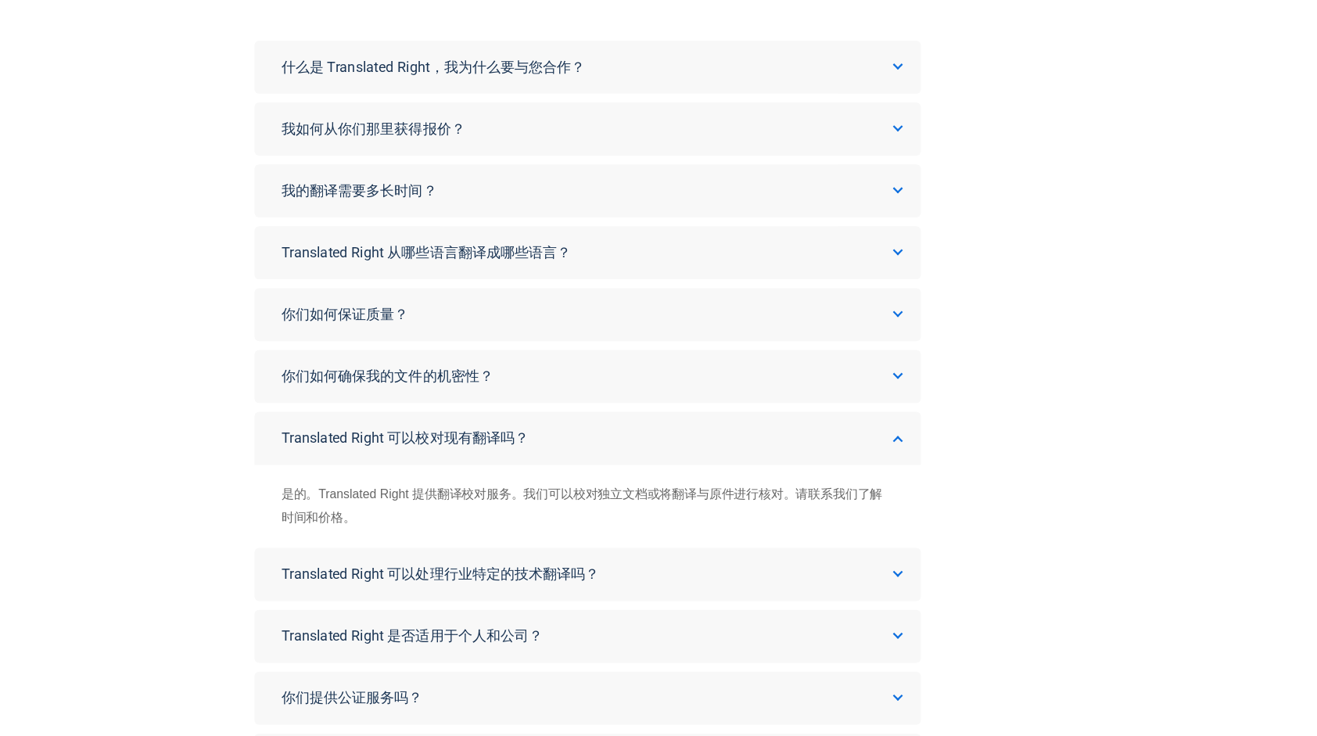
click at [523, 594] on span "Translated Right 可以处理行业特定的技术翻译吗？" at bounding box center [528, 592] width 282 height 15
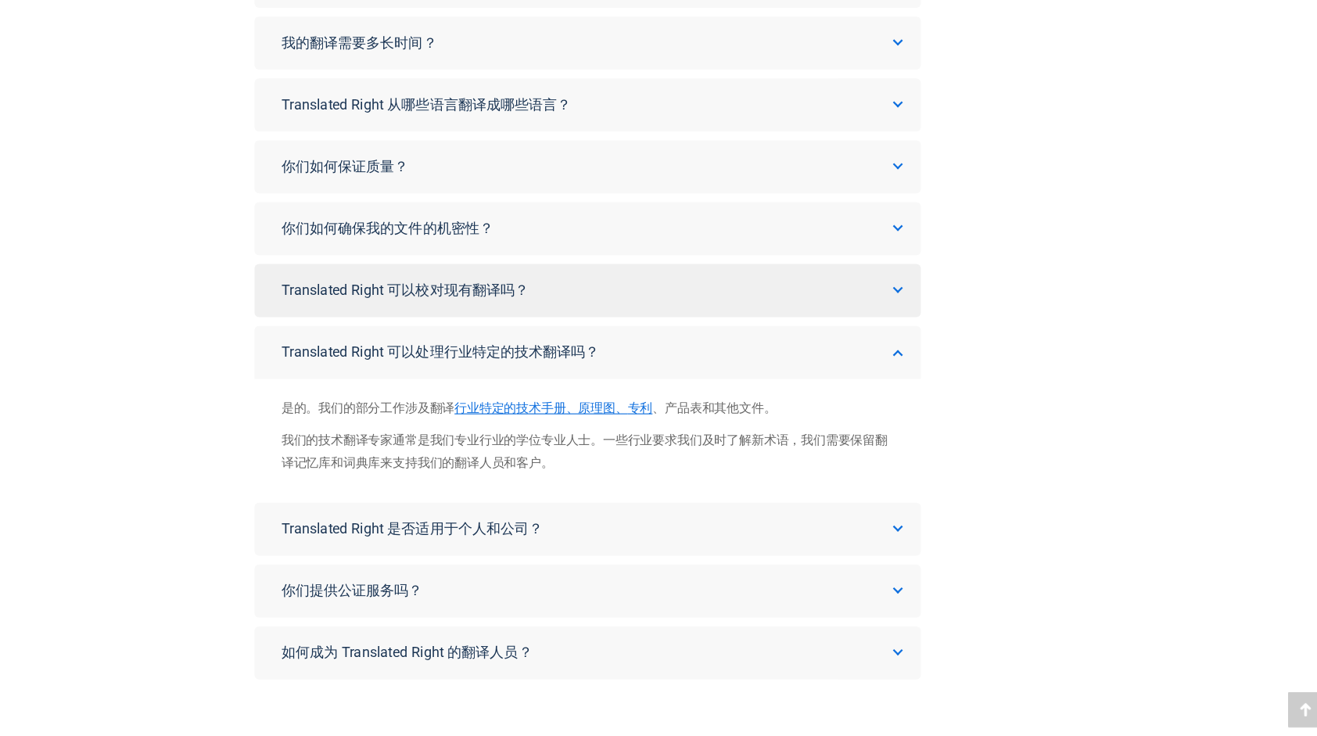
scroll to position [330, 0]
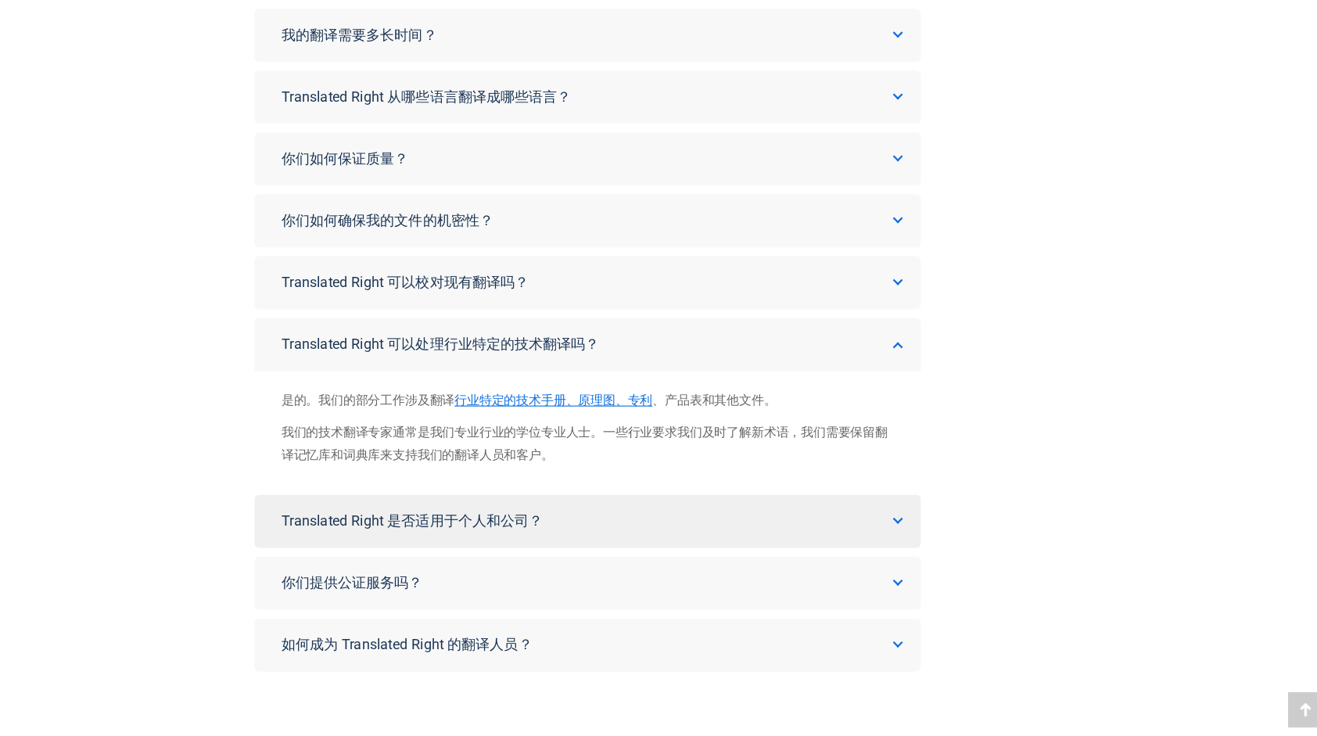
click at [529, 536] on link "Translated Right 是否适用于个人和公司？" at bounding box center [658, 545] width 589 height 47
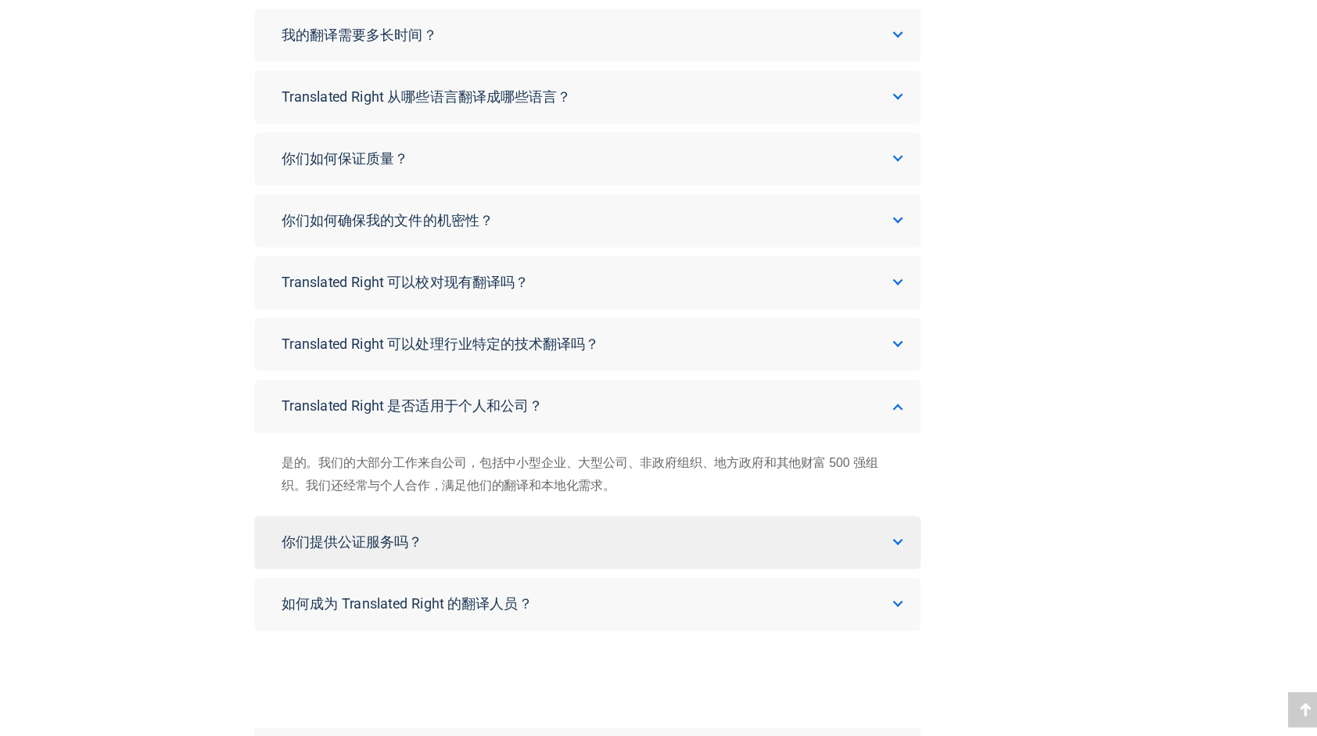
click at [525, 570] on link "你们提供公证服务吗？" at bounding box center [658, 564] width 589 height 47
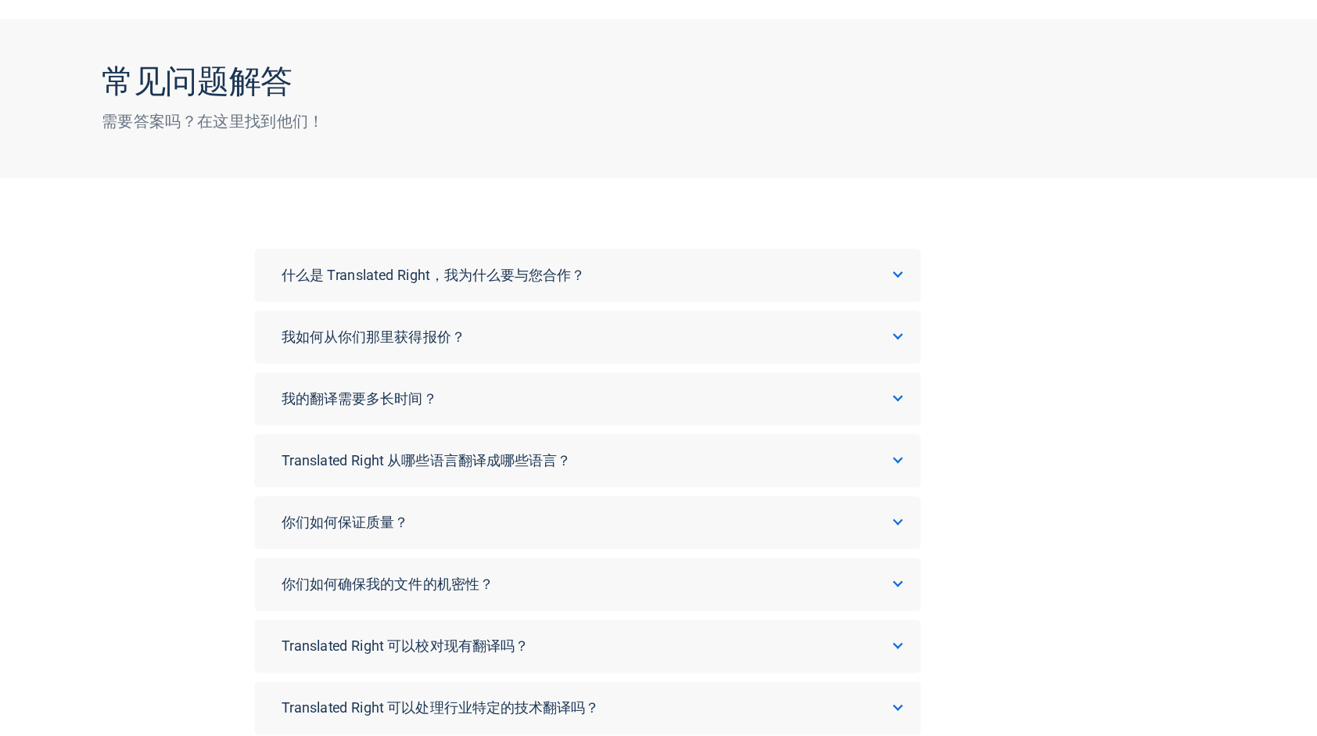
scroll to position [67, 0]
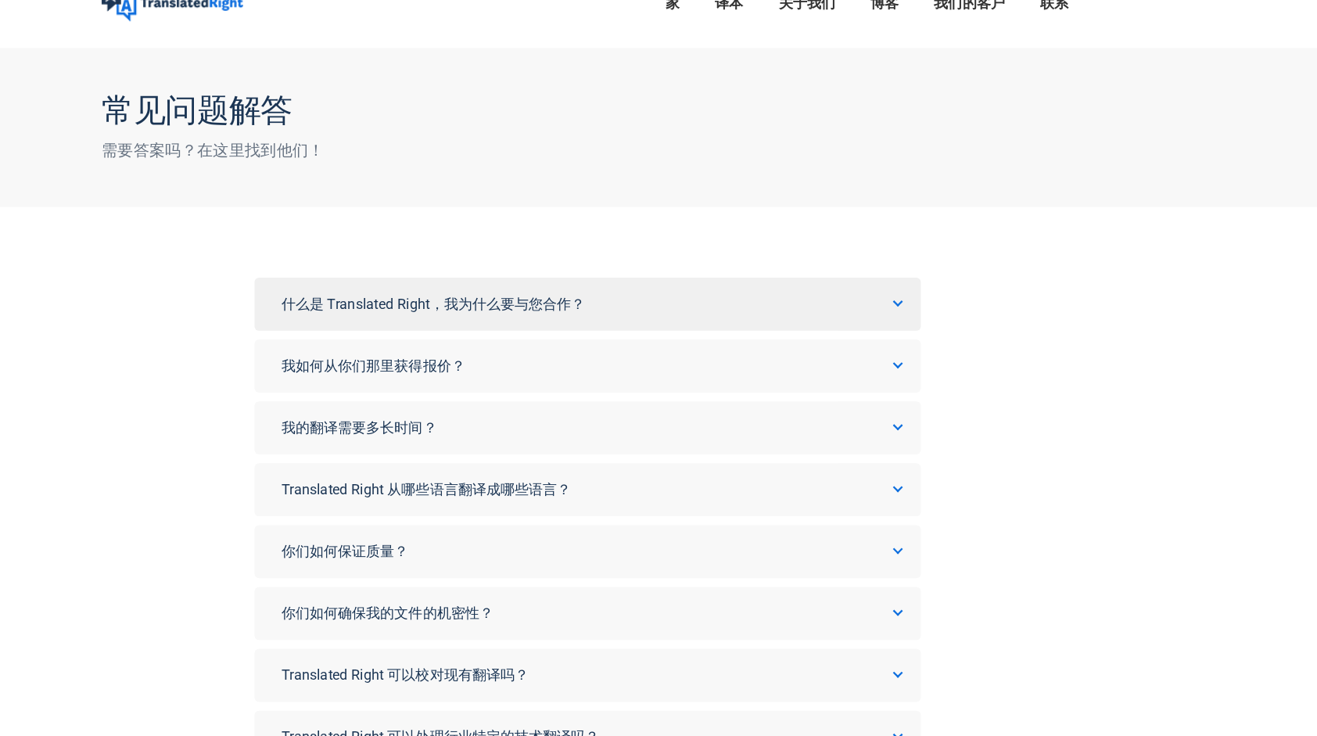
click at [481, 264] on span "什么是 Translated Right，我为什么要与您合作？" at bounding box center [521, 268] width 269 height 15
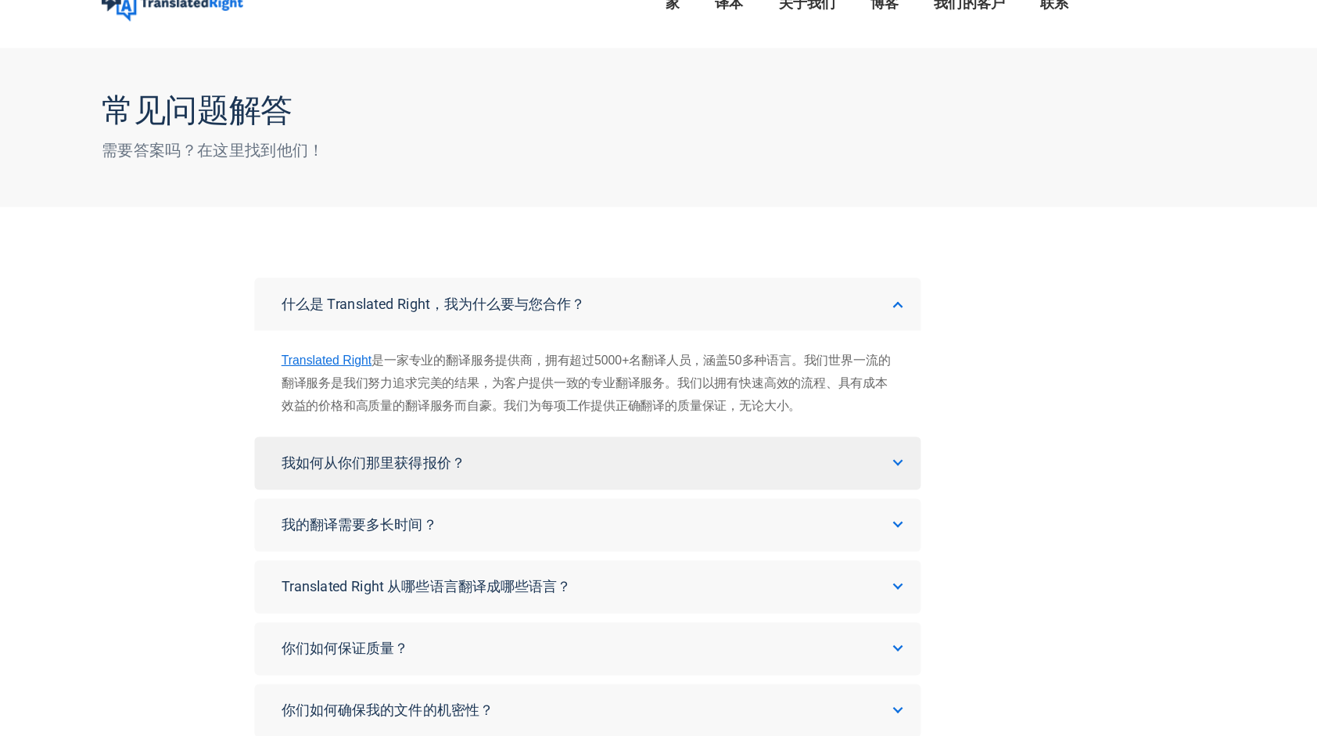
click at [459, 411] on span "我如何从你们那里获得报价？" at bounding box center [468, 409] width 163 height 15
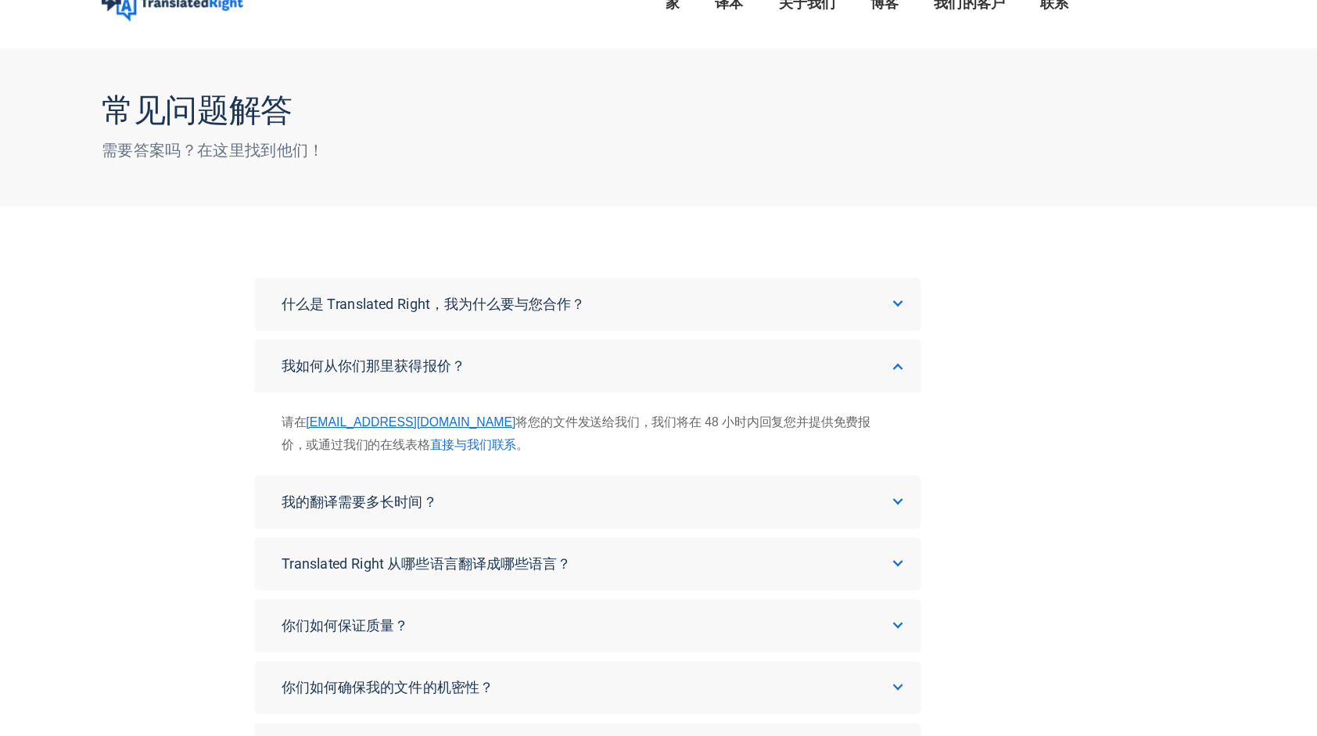
click at [518, 396] on link "直接与我们联系" at bounding box center [556, 393] width 77 height 13
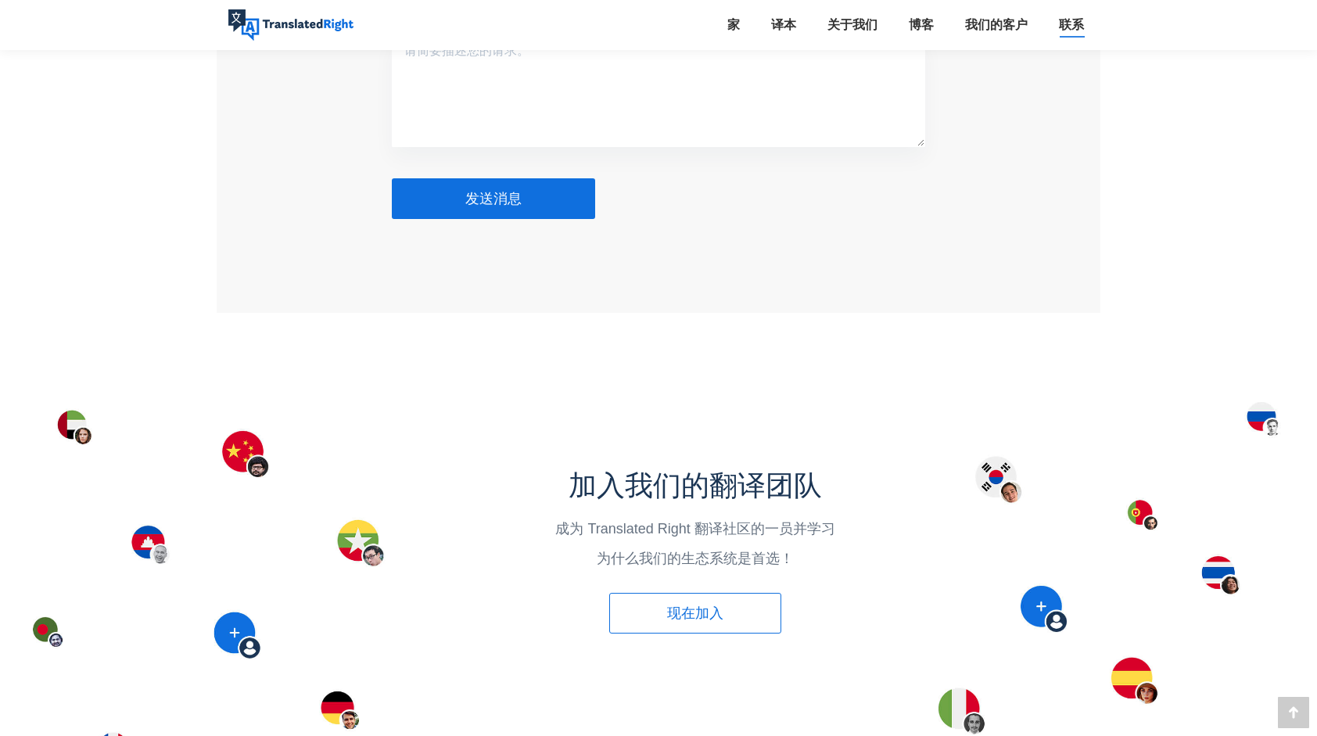
scroll to position [1783, 0]
